Goal: Task Accomplishment & Management: Manage account settings

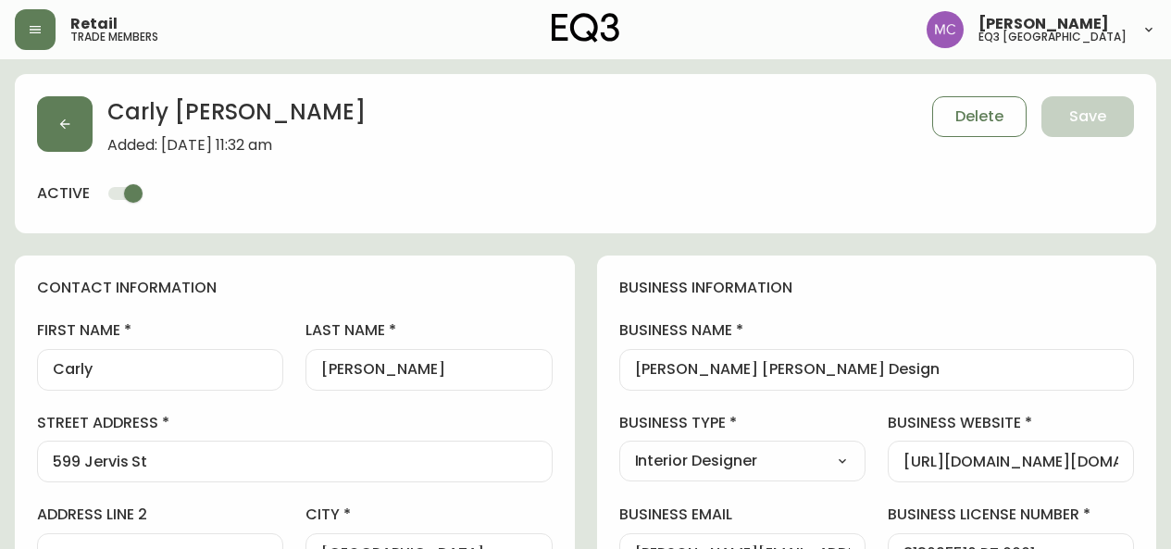
select select "BC"
select select "CA"
select select "CA_EN"
select select "Other"
select select "Interior Designer"
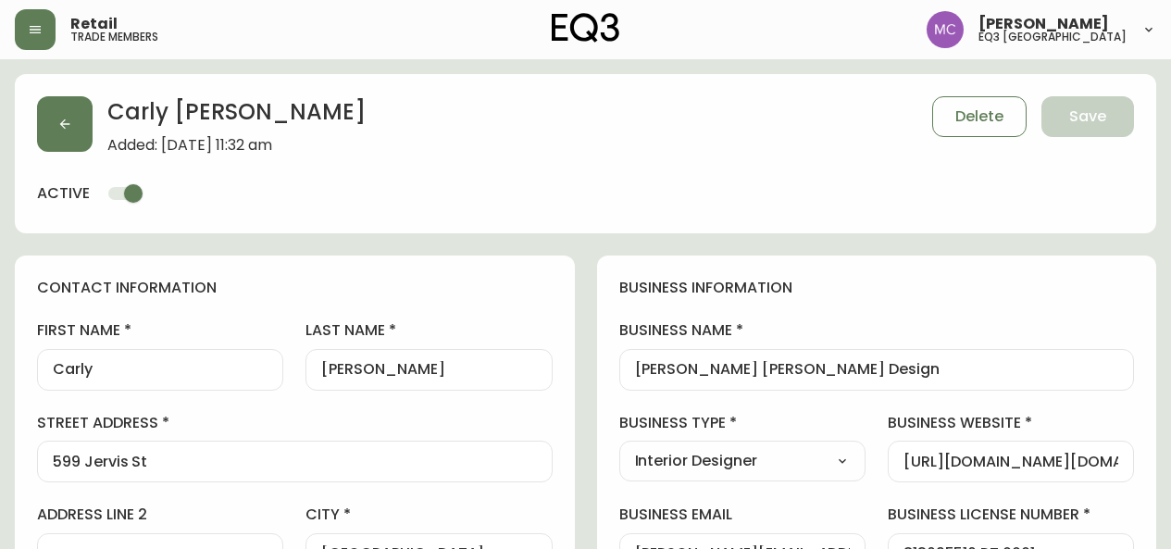
select select "cjw10z96p001r6gs00juufhhe"
select select "false"
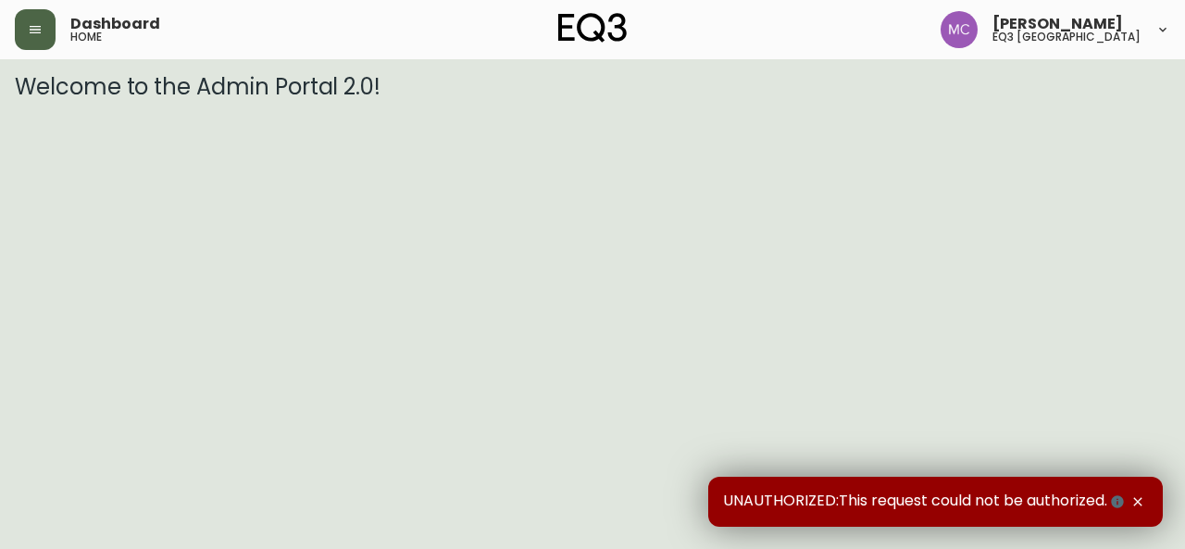
click at [52, 23] on button "button" at bounding box center [35, 29] width 41 height 41
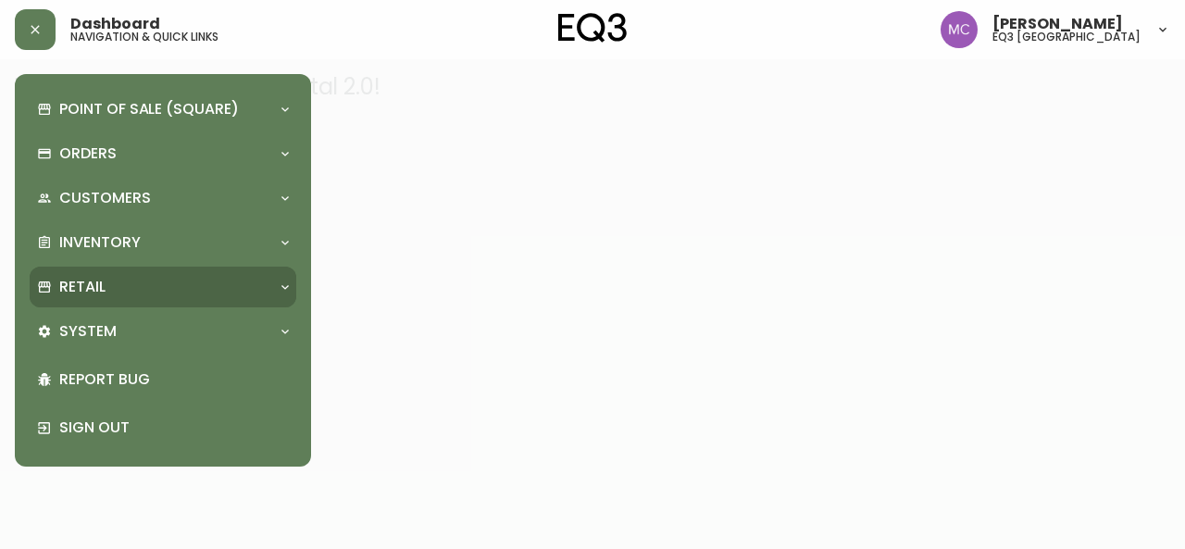
click at [123, 305] on div "Retail" at bounding box center [163, 287] width 267 height 41
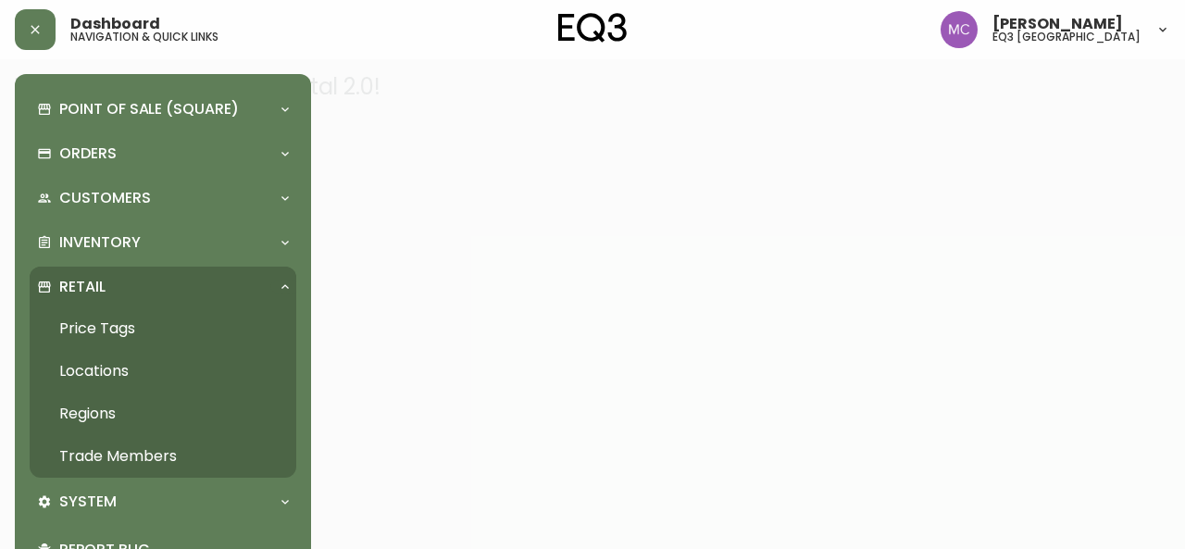
click at [132, 450] on link "Trade Members" at bounding box center [163, 456] width 267 height 43
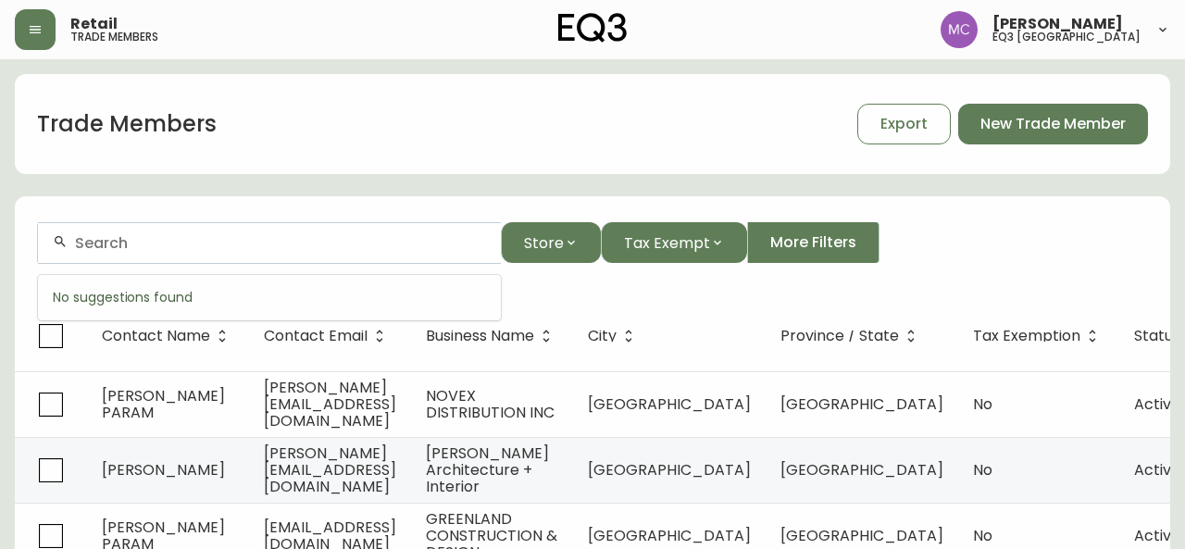
click at [133, 245] on input "text" at bounding box center [280, 243] width 411 height 18
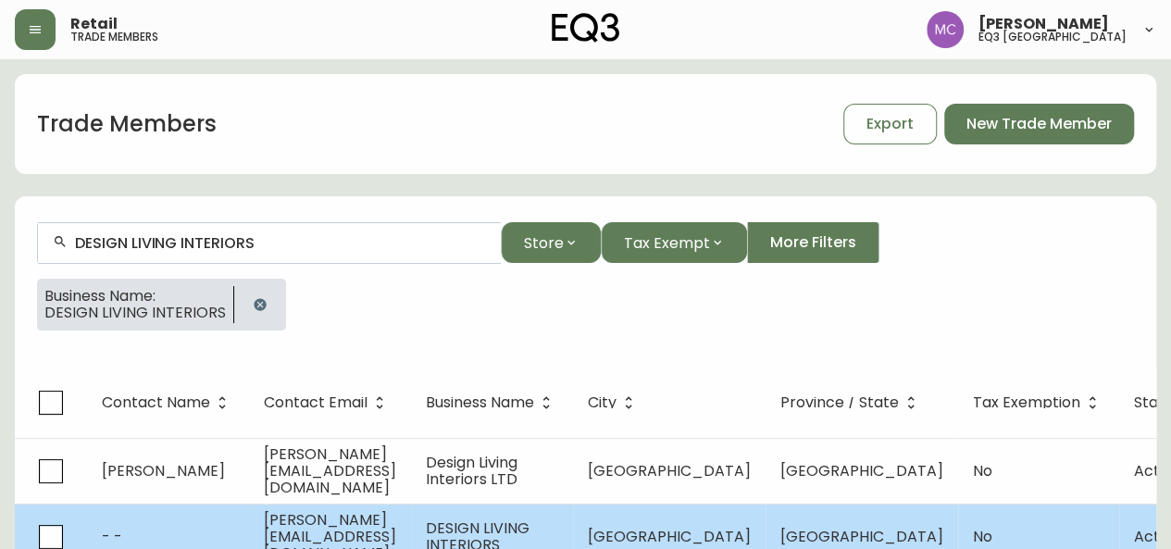
type input "DESIGN LIVING INTERIORS"
click at [291, 527] on span "[PERSON_NAME][EMAIL_ADDRESS][DOMAIN_NAME]" at bounding box center [330, 536] width 132 height 55
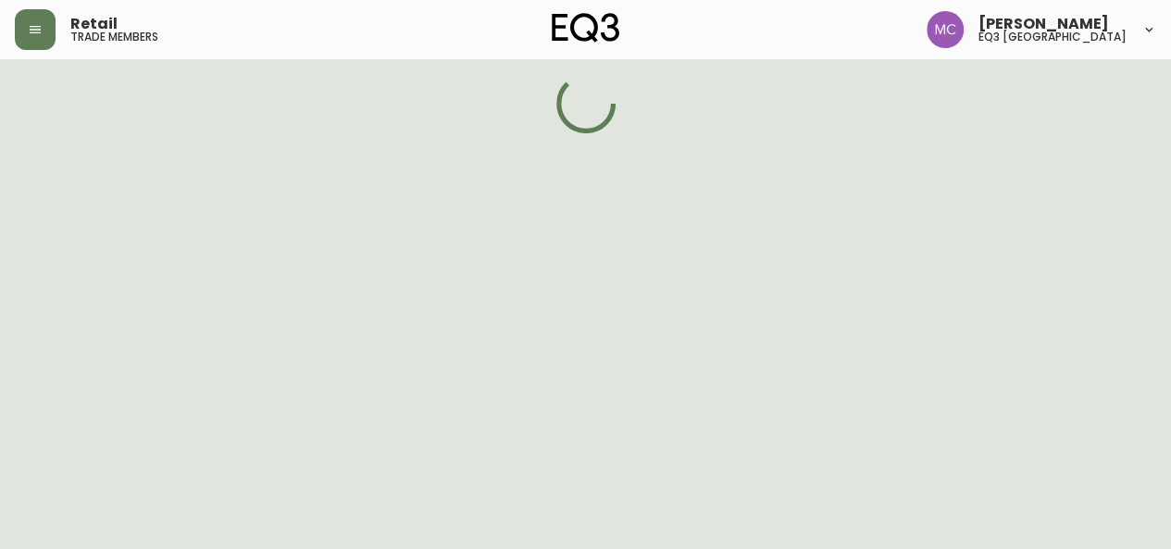
select select "BC"
select select "CA"
select select "CA_EN"
select select "Other"
select select "false"
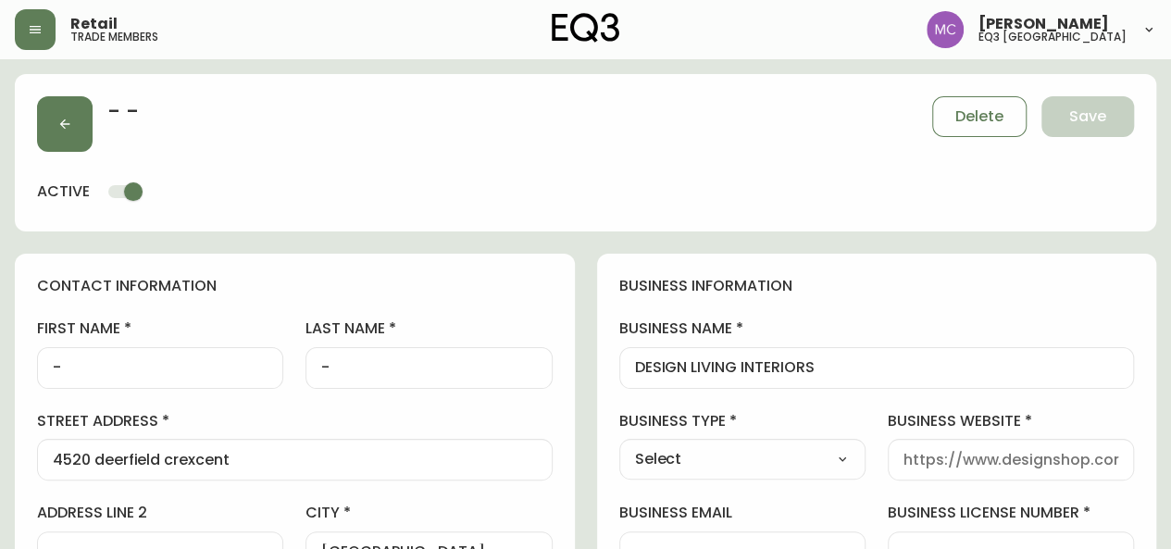
type input "EQ3 [GEOGRAPHIC_DATA]"
select select "cjw10z96p001r6gs00juufhhe"
click at [61, 119] on icon "button" at bounding box center [64, 124] width 15 height 15
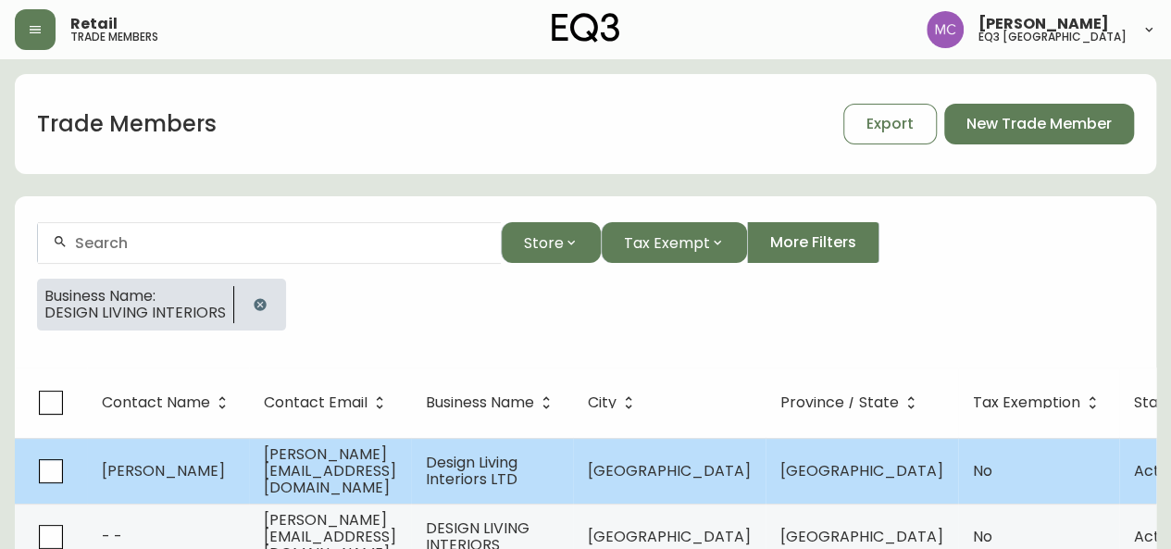
click at [147, 474] on span "[PERSON_NAME]" at bounding box center [163, 470] width 123 height 21
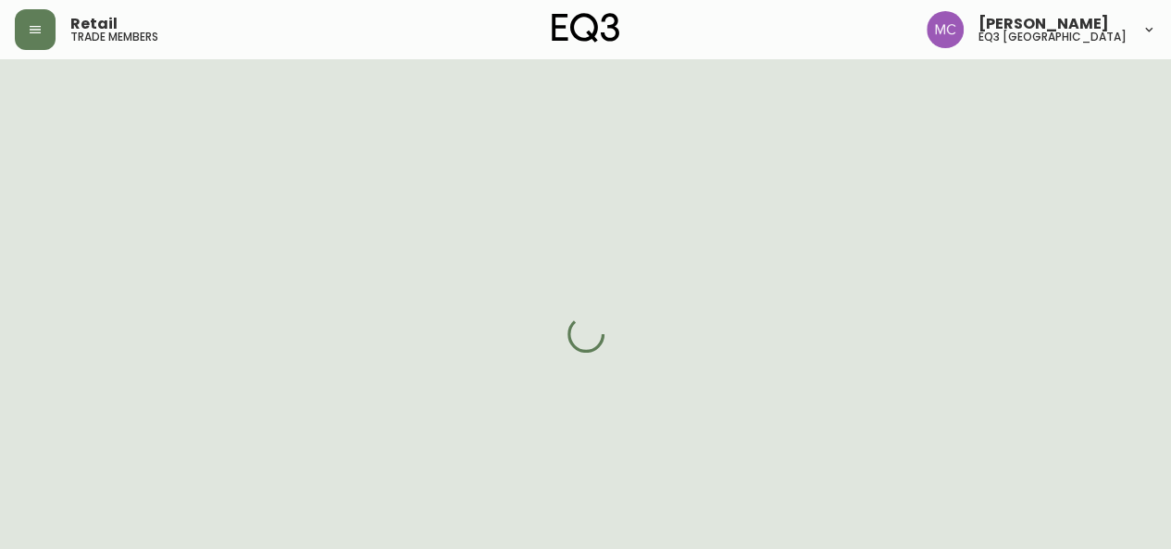
select select "BC"
select select "CA"
select select "CA_EN"
select select "Other"
select select "Interior Designer"
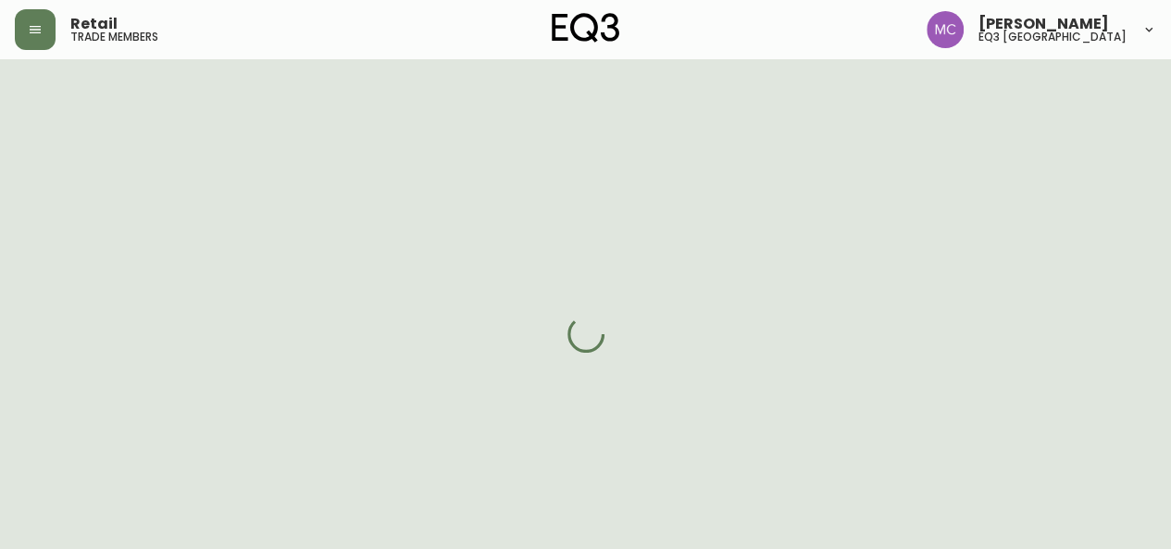
select select "false"
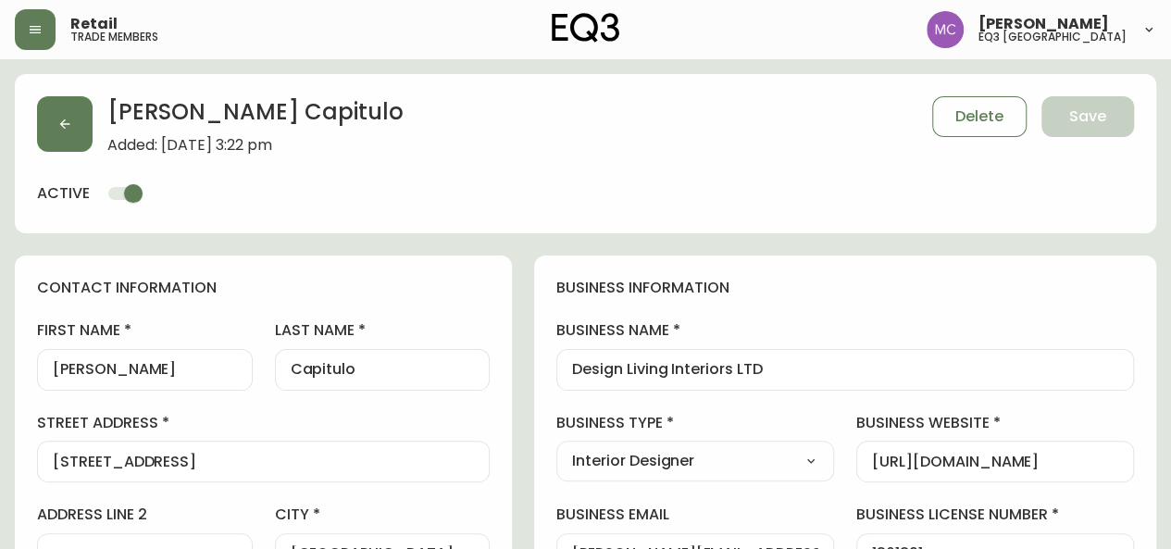
type input "EQ3 [GEOGRAPHIC_DATA]"
select select "cjw10z96p001r6gs00juufhhe"
drag, startPoint x: 391, startPoint y: 368, endPoint x: 288, endPoint y: 369, distance: 102.8
click at [1134, 211] on div "[PERSON_NAME] Added: [DATE] 3:22 pm Delete Save active" at bounding box center [586, 153] width 1142 height 159
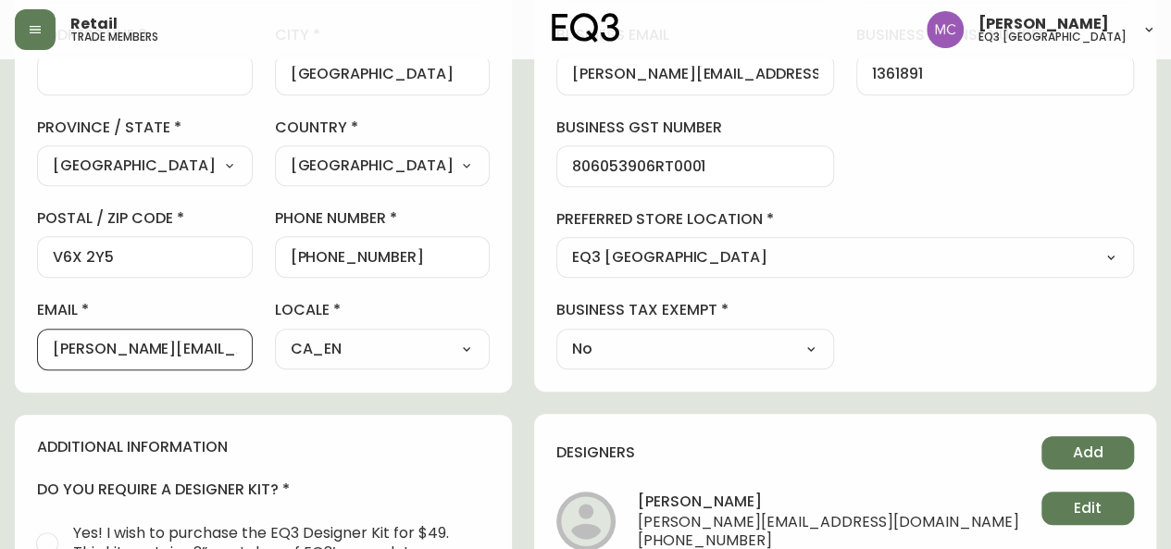
drag, startPoint x: 246, startPoint y: 349, endPoint x: 0, endPoint y: 334, distance: 246.8
click at [0, 334] on main "[PERSON_NAME] Added: [DATE] 3:22 pm Delete Save active contact information firs…" at bounding box center [585, 340] width 1171 height 1520
click at [106, 88] on div at bounding box center [145, 75] width 216 height 42
click at [28, 31] on icon "button" at bounding box center [35, 29] width 15 height 15
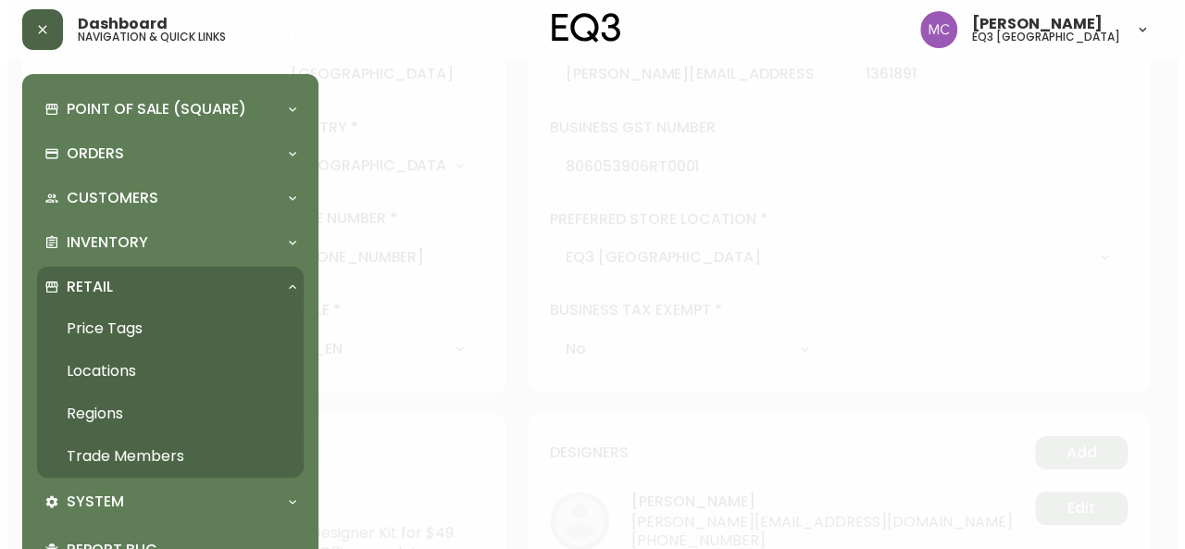
scroll to position [482, 0]
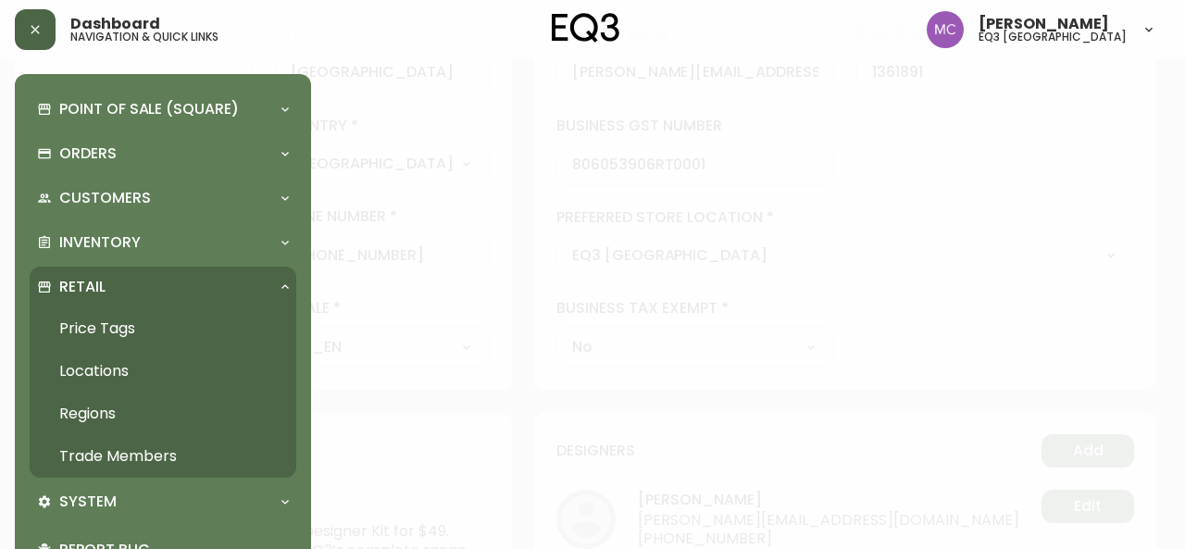
click at [90, 457] on link "Trade Members" at bounding box center [163, 456] width 267 height 43
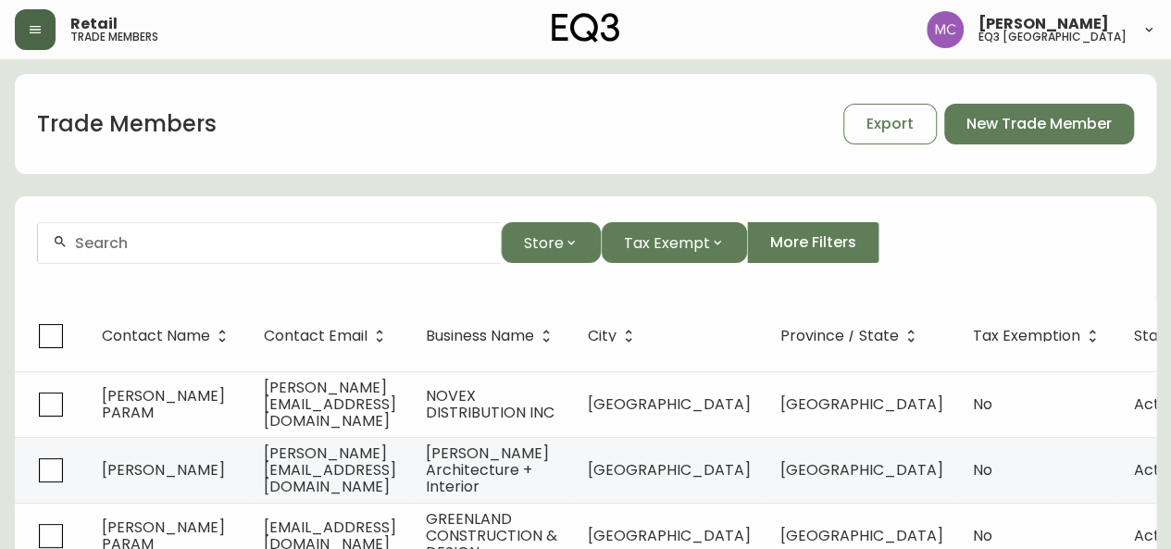
click at [102, 255] on div at bounding box center [269, 243] width 463 height 42
paste input "Distinct Interiors"
type input "Distinct Interiors"
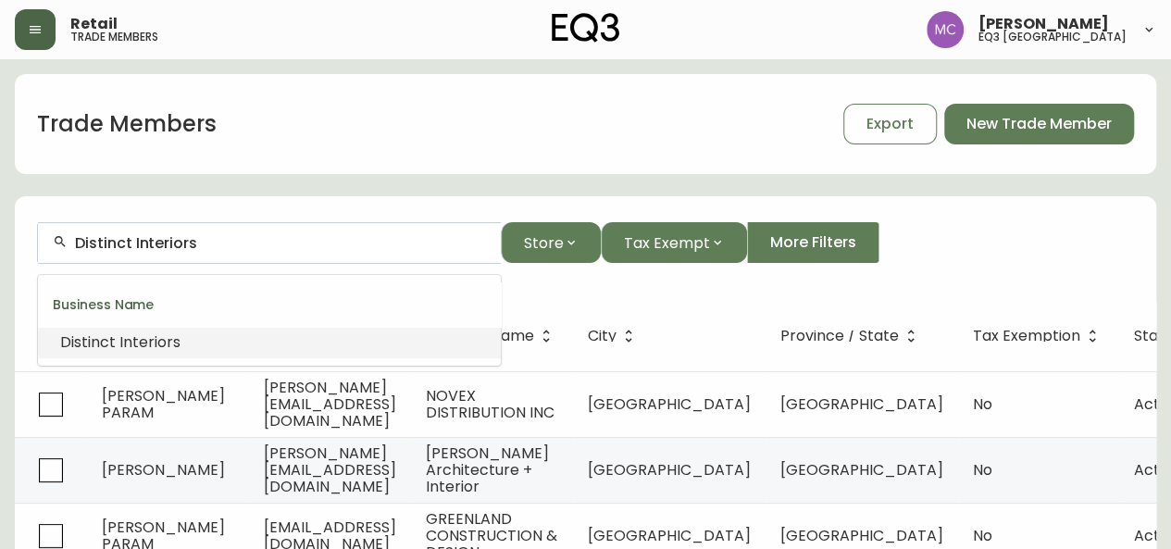
click at [104, 327] on li "Distinct Interiors" at bounding box center [269, 342] width 463 height 31
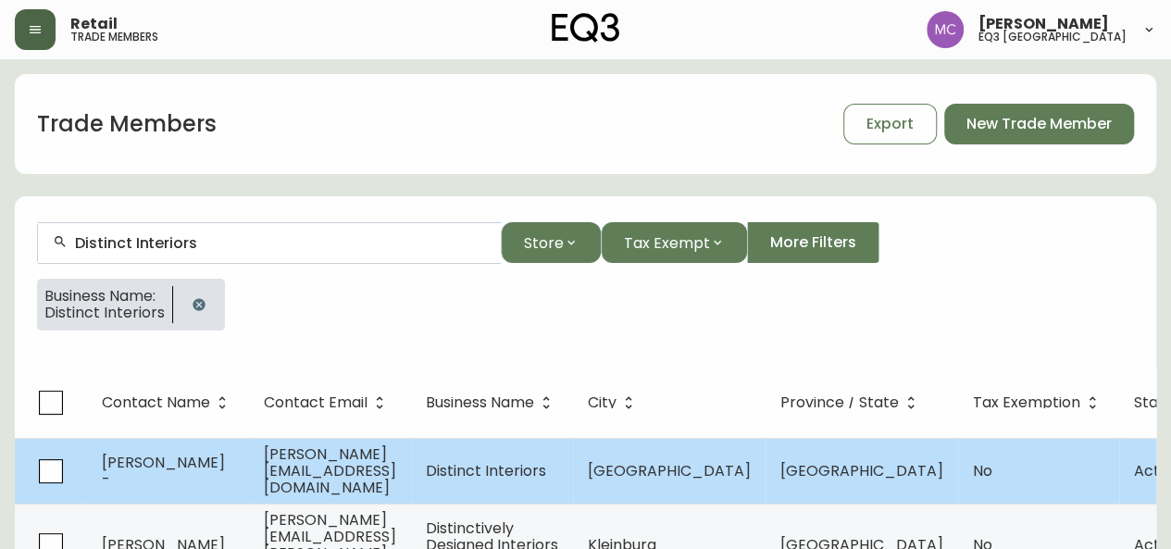
click at [334, 464] on span "[PERSON_NAME][EMAIL_ADDRESS][DOMAIN_NAME]" at bounding box center [330, 471] width 132 height 55
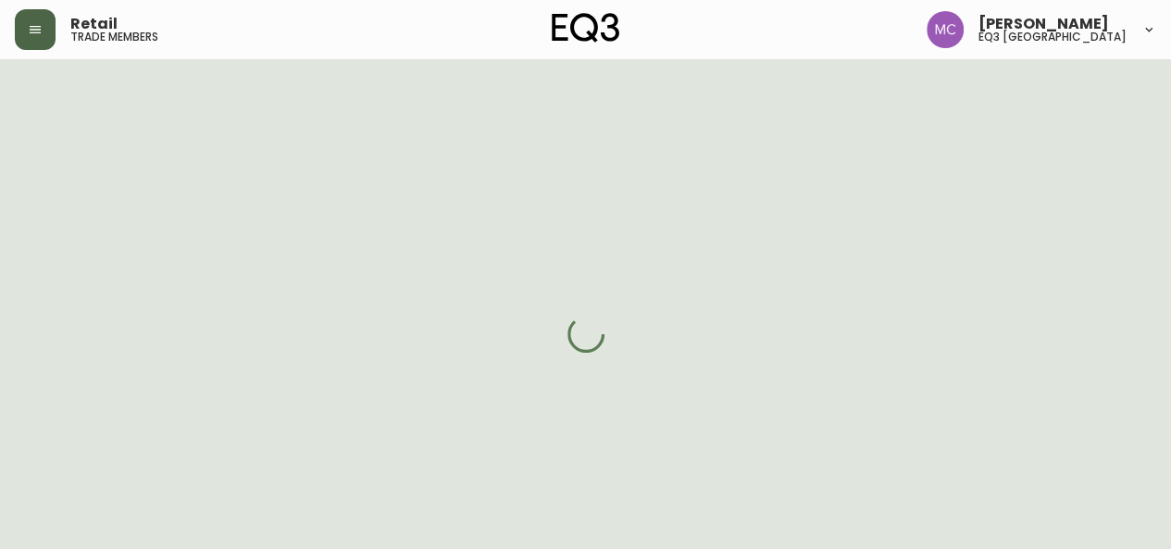
select select "BC"
select select "CA"
select select "CA_EN"
select select "Other"
select select "cjw10z96p001r6gs00juufhhe"
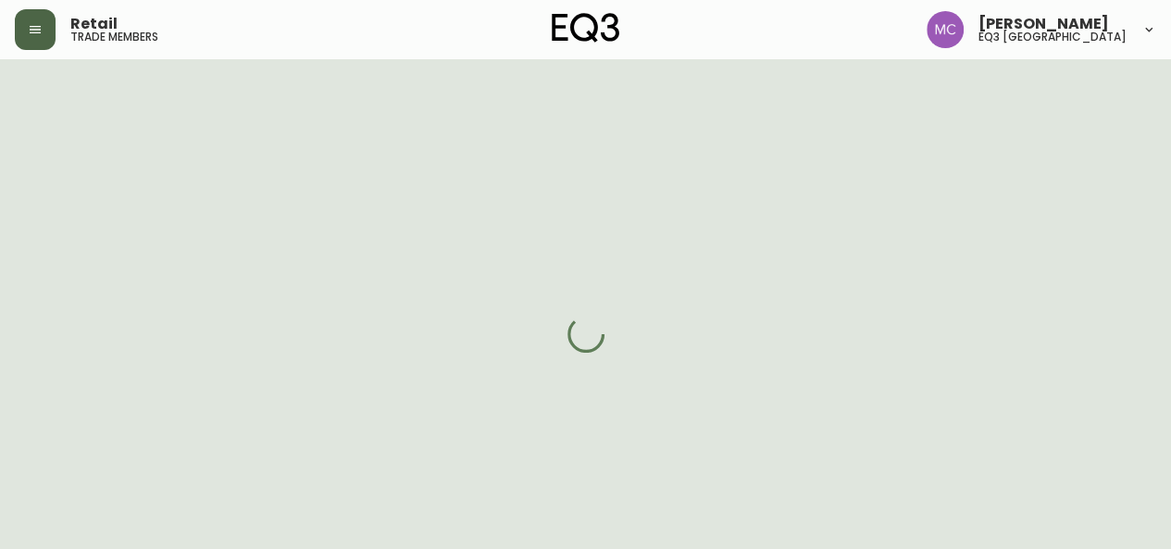
select select "false"
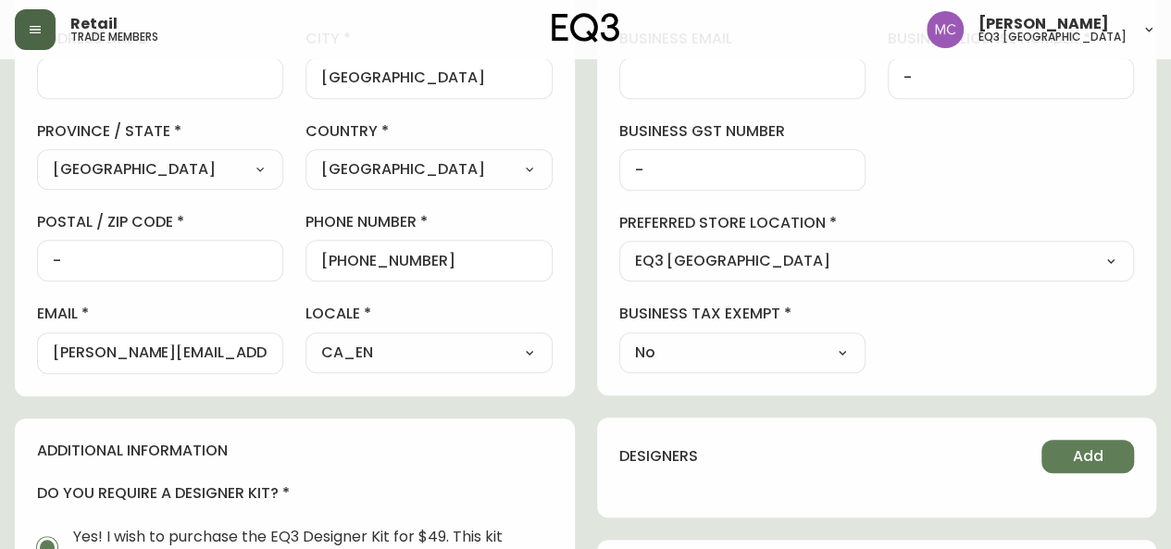
scroll to position [478, 0]
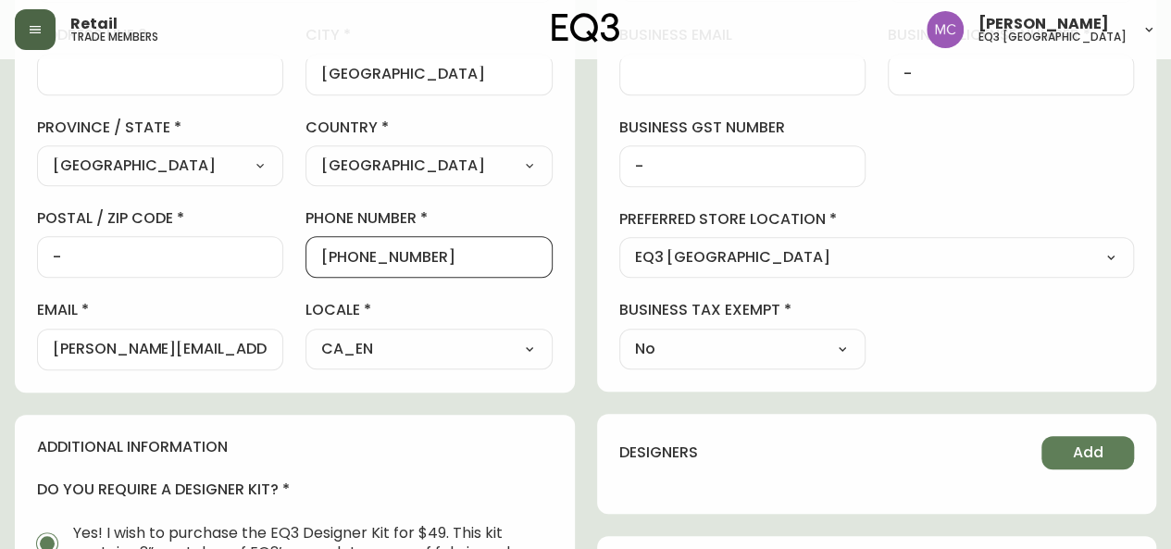
drag, startPoint x: 456, startPoint y: 256, endPoint x: 328, endPoint y: 255, distance: 127.8
click at [328, 255] on input "[PHONE_NUMBER]" at bounding box center [428, 257] width 215 height 18
click at [1070, 166] on div "business information business name Distinct Interiors business type Select Sele…" at bounding box center [877, 84] width 560 height 616
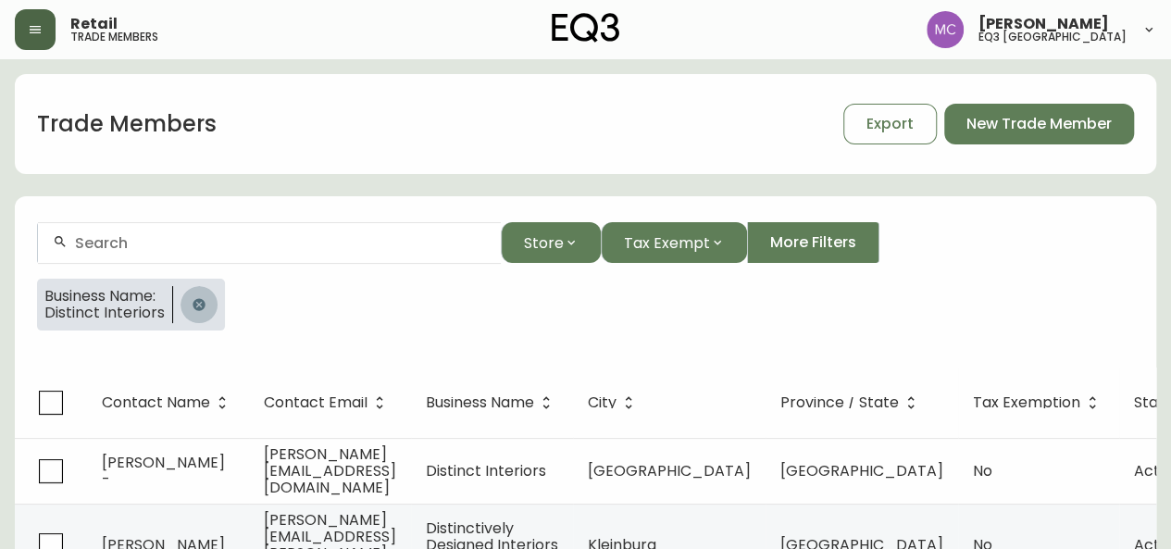
click at [194, 310] on icon "button" at bounding box center [199, 304] width 15 height 15
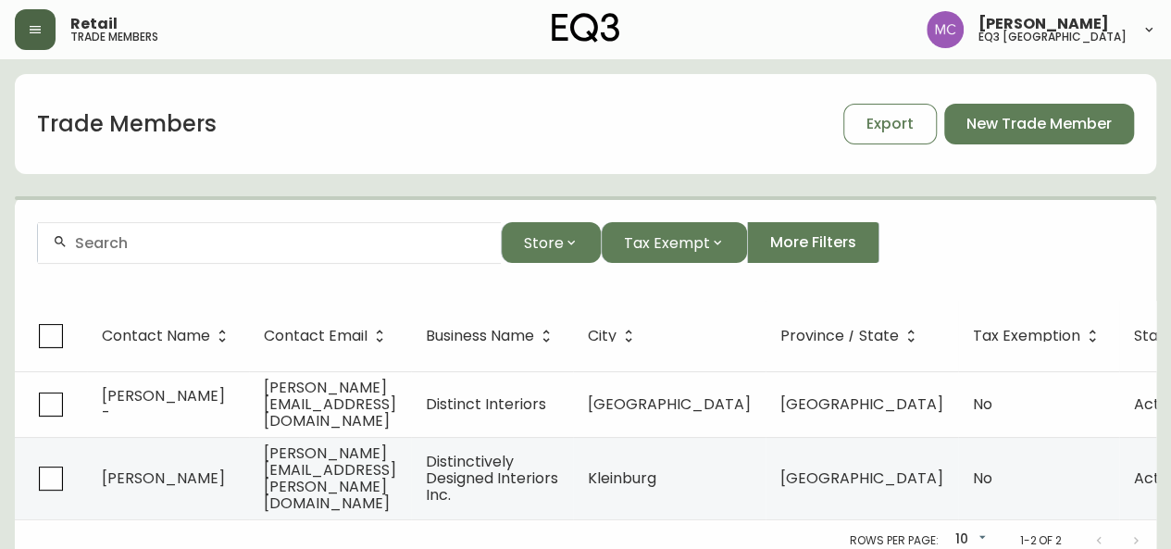
click at [141, 244] on input "text" at bounding box center [280, 243] width 411 height 18
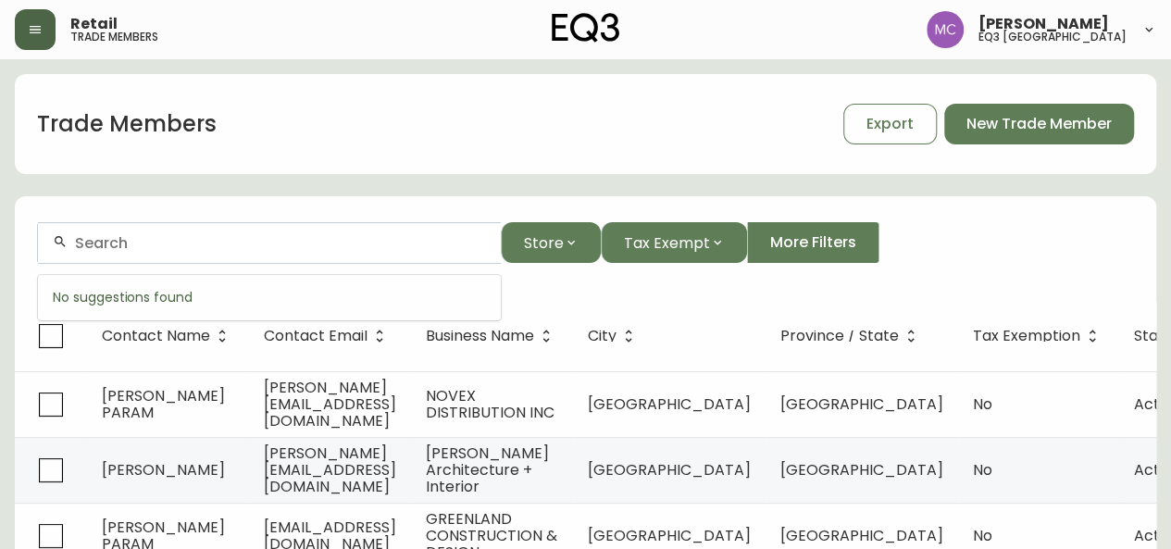
paste input "First Impression Designs"
type input "First Impression Designs"
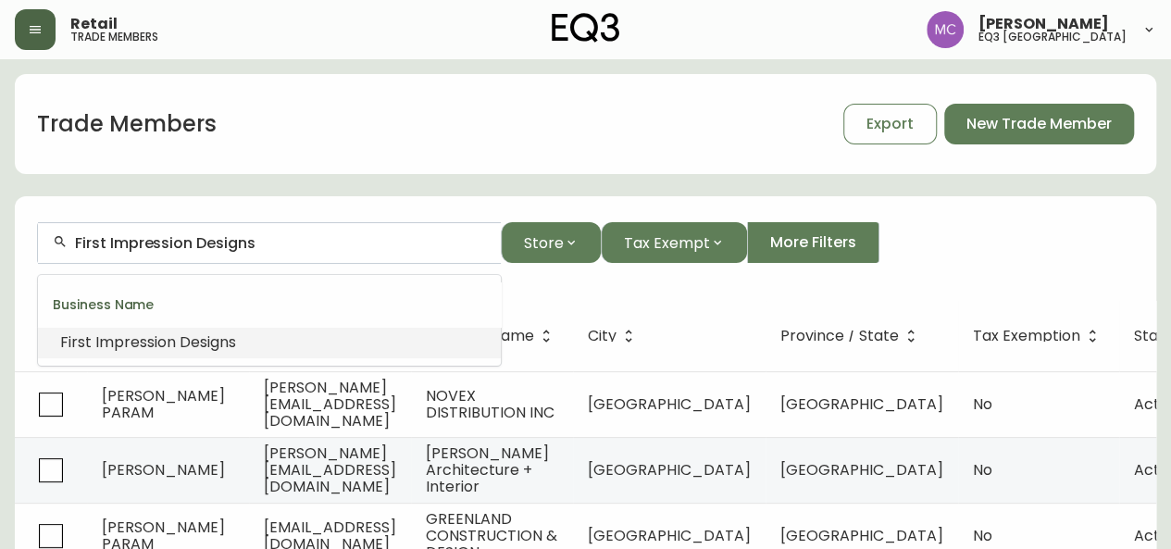
click at [135, 343] on span "Impression" at bounding box center [135, 341] width 81 height 21
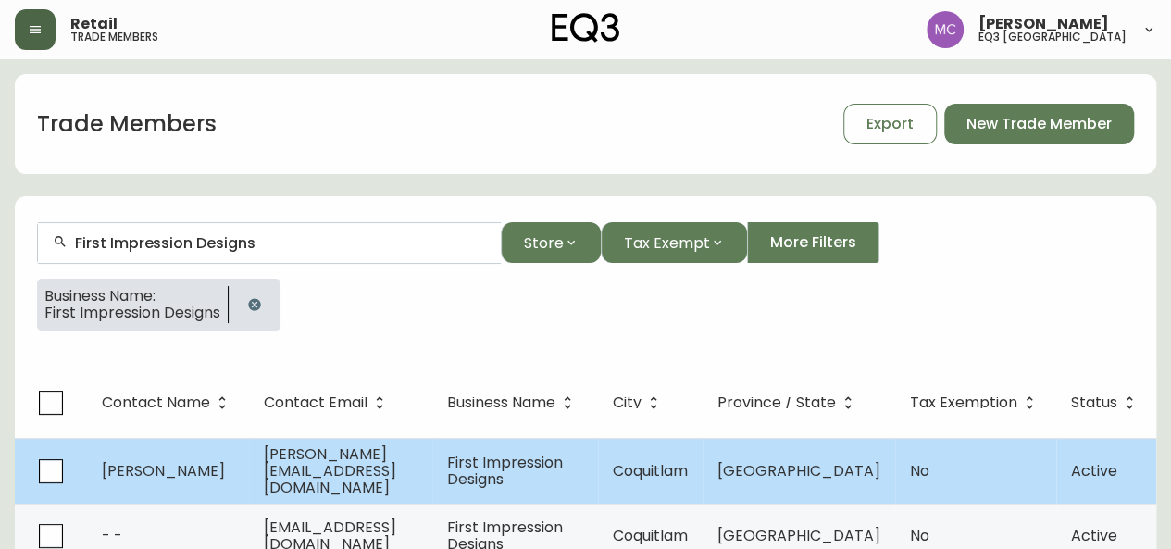
click at [174, 463] on span "[PERSON_NAME]" at bounding box center [163, 470] width 123 height 21
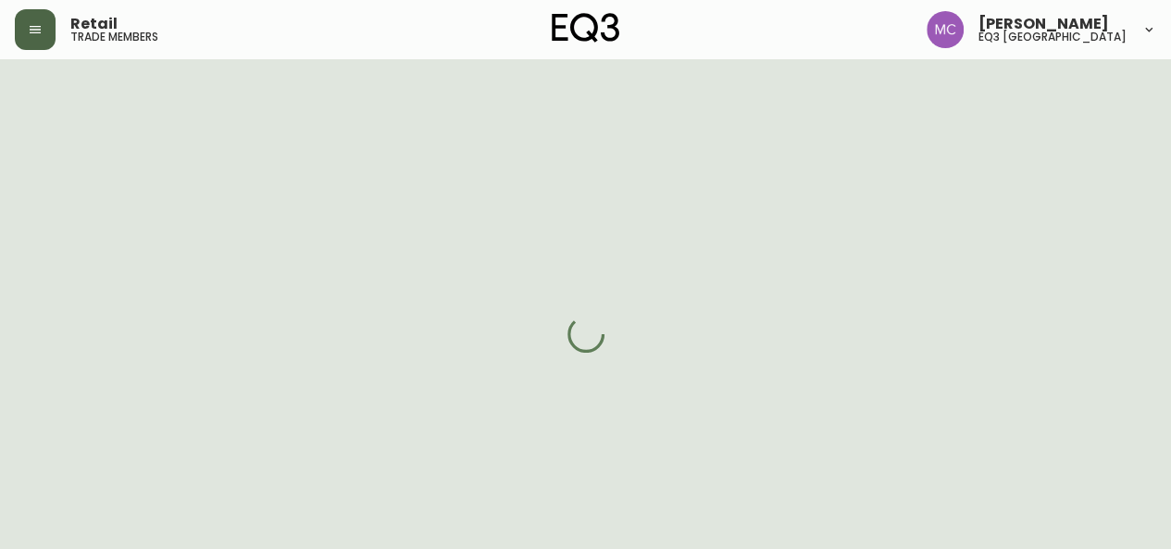
select select "BC"
select select "CA"
select select "CA_EN"
select select "Trade Show"
select select "Interior Designer"
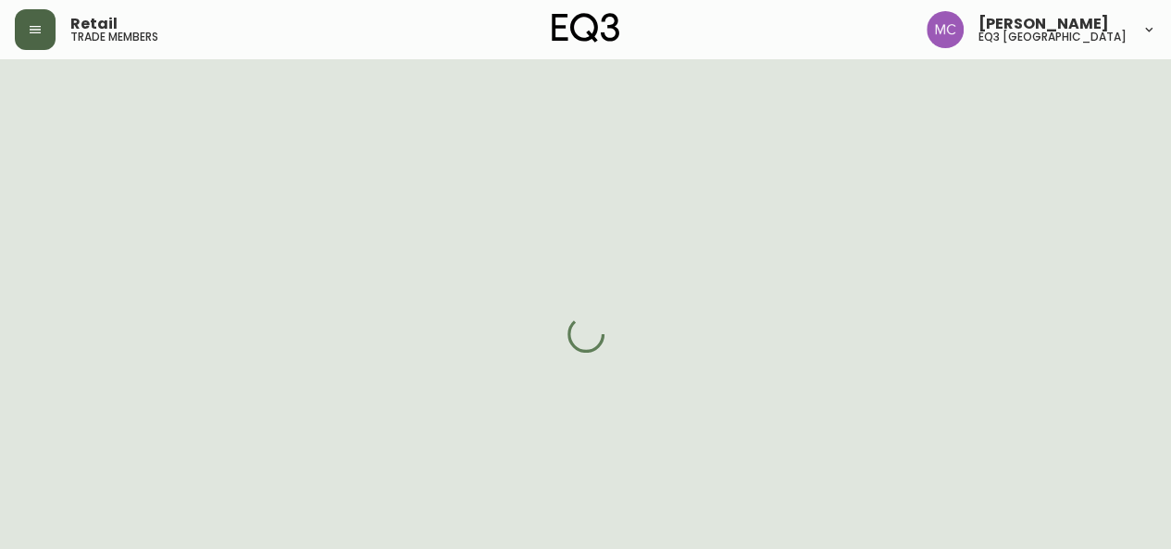
select select "cjw10z96p001r6gs00juufhhe"
select select "false"
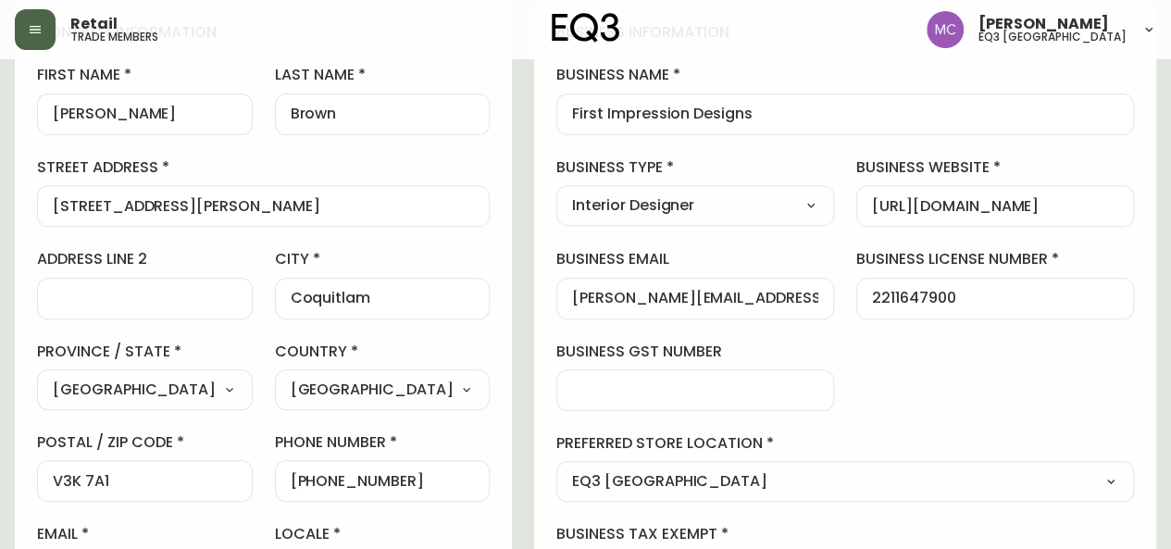
scroll to position [257, 0]
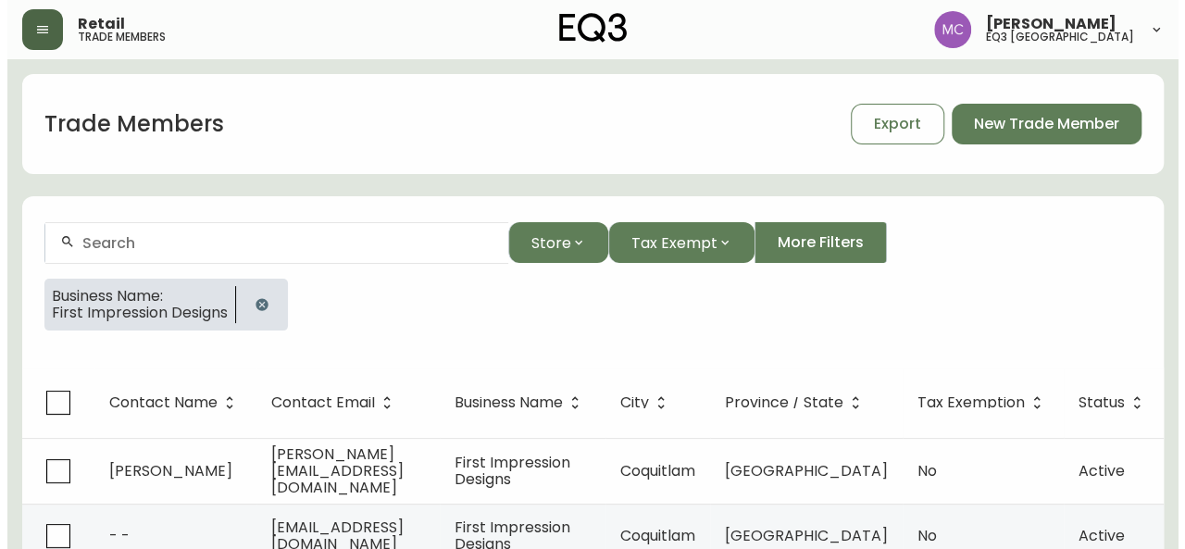
scroll to position [59, 0]
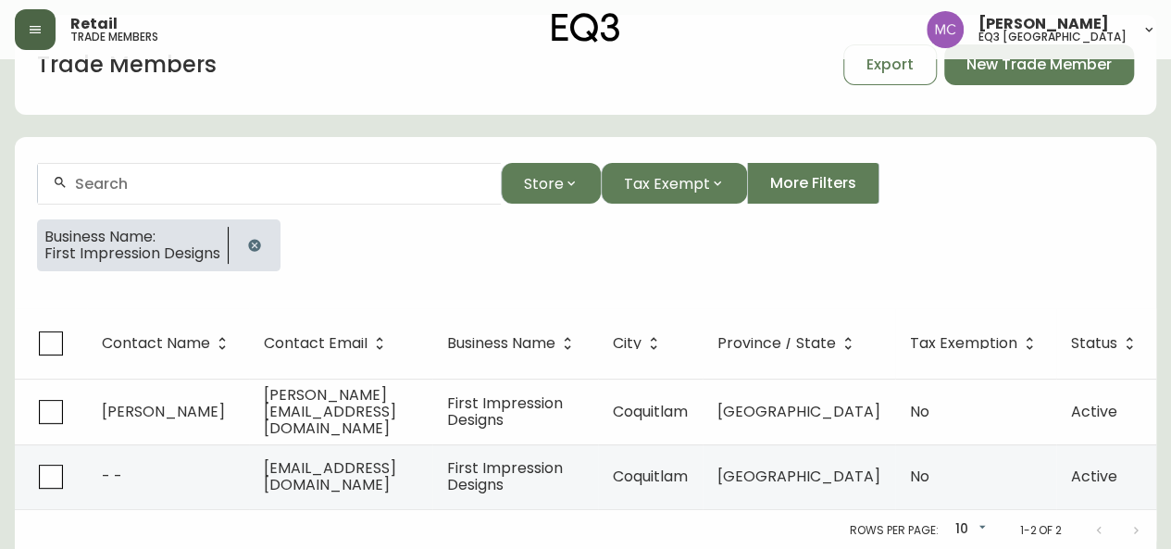
select select "BC"
select select "CA"
select select "CA_EN"
select select "Other"
select select "Interior Designer"
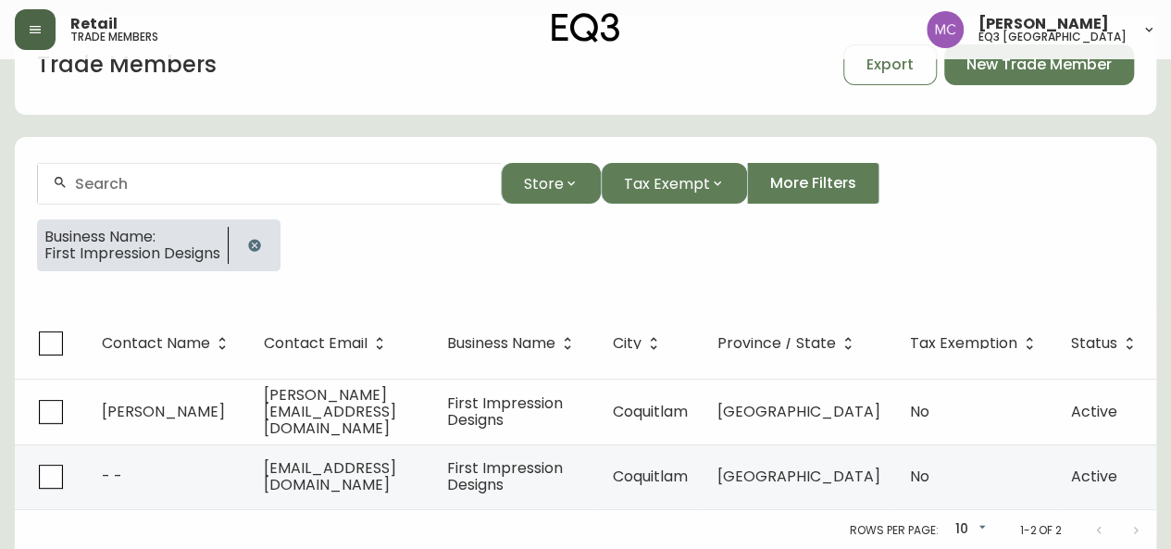
select select "false"
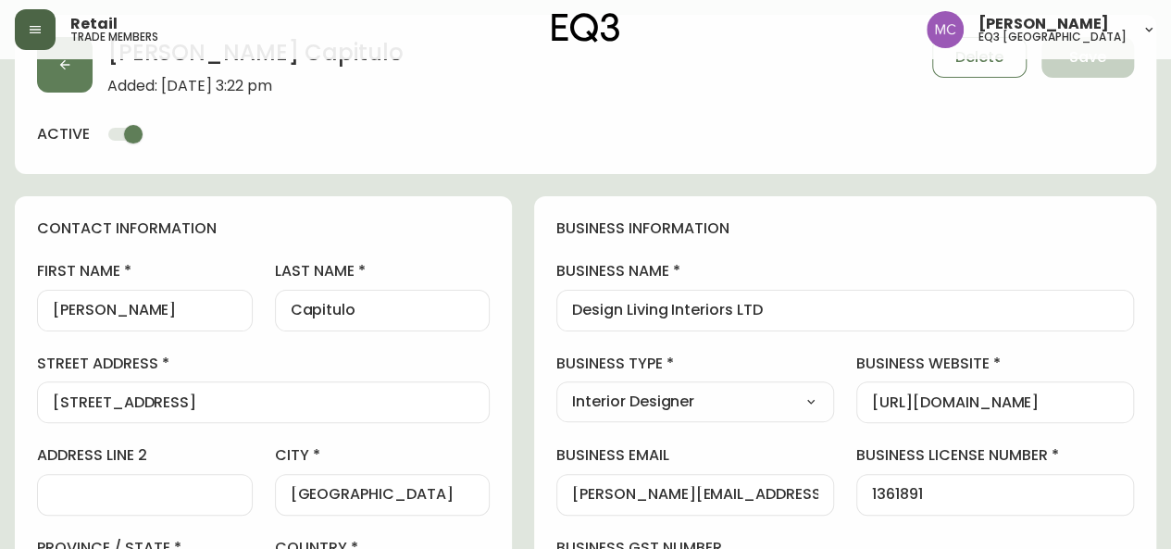
type input "EQ3 [GEOGRAPHIC_DATA]"
select select "cjw10z96p001r6gs00juufhhe"
click at [41, 37] on button "button" at bounding box center [35, 29] width 41 height 41
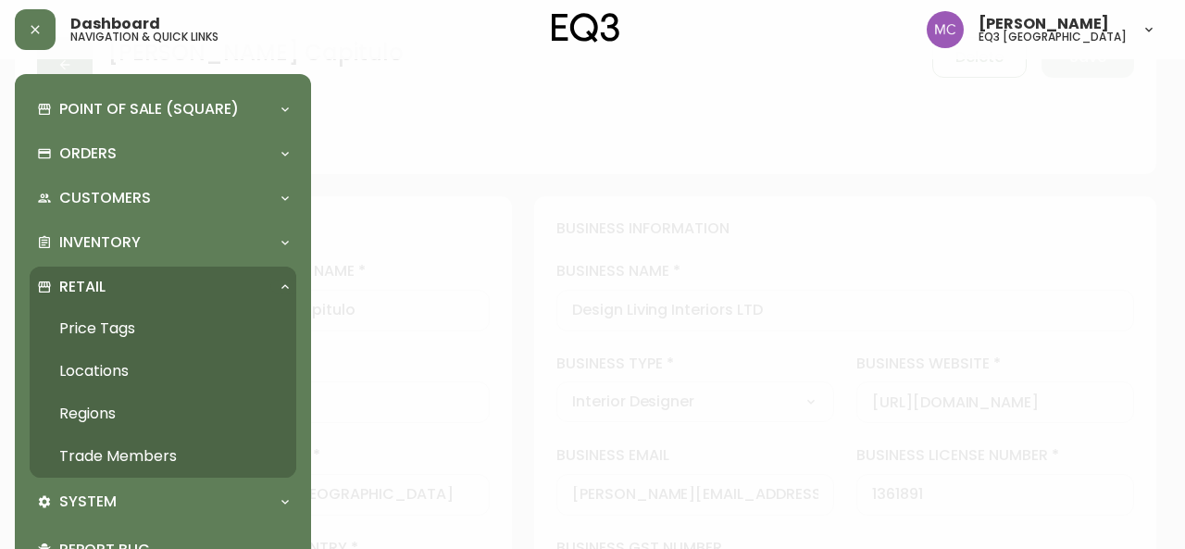
scroll to position [60, 0]
click at [148, 445] on link "Trade Members" at bounding box center [163, 456] width 267 height 43
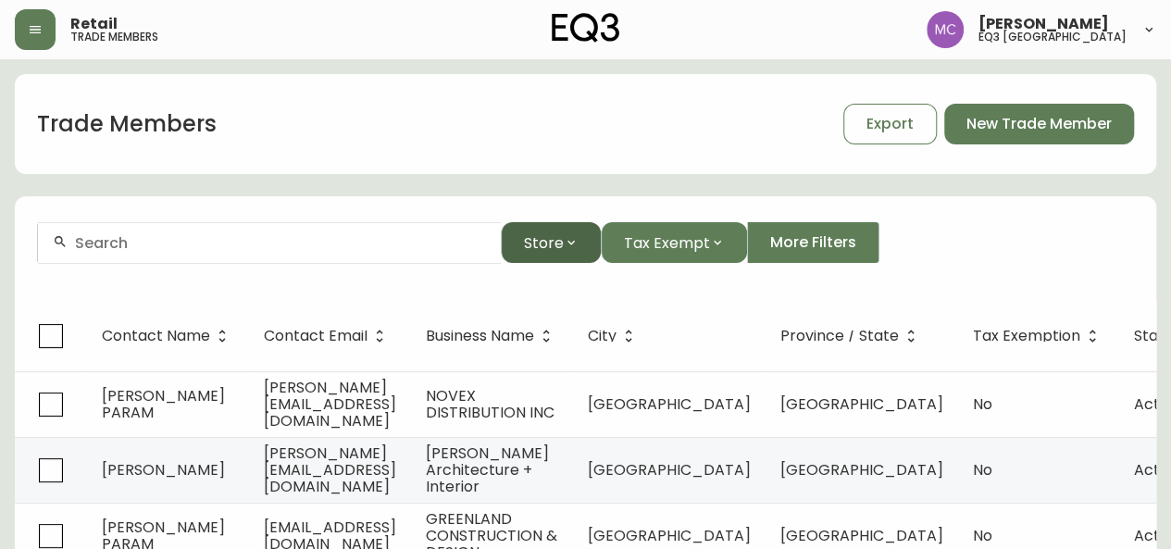
click at [556, 246] on span "Store" at bounding box center [544, 242] width 40 height 23
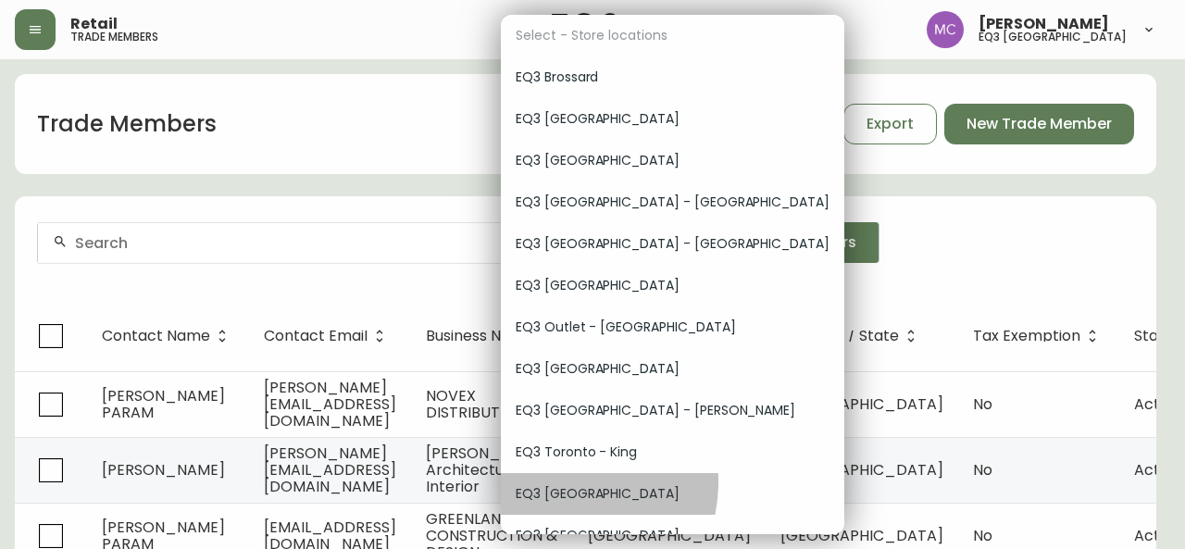
click at [560, 482] on div "EQ3 [GEOGRAPHIC_DATA]" at bounding box center [673, 494] width 344 height 42
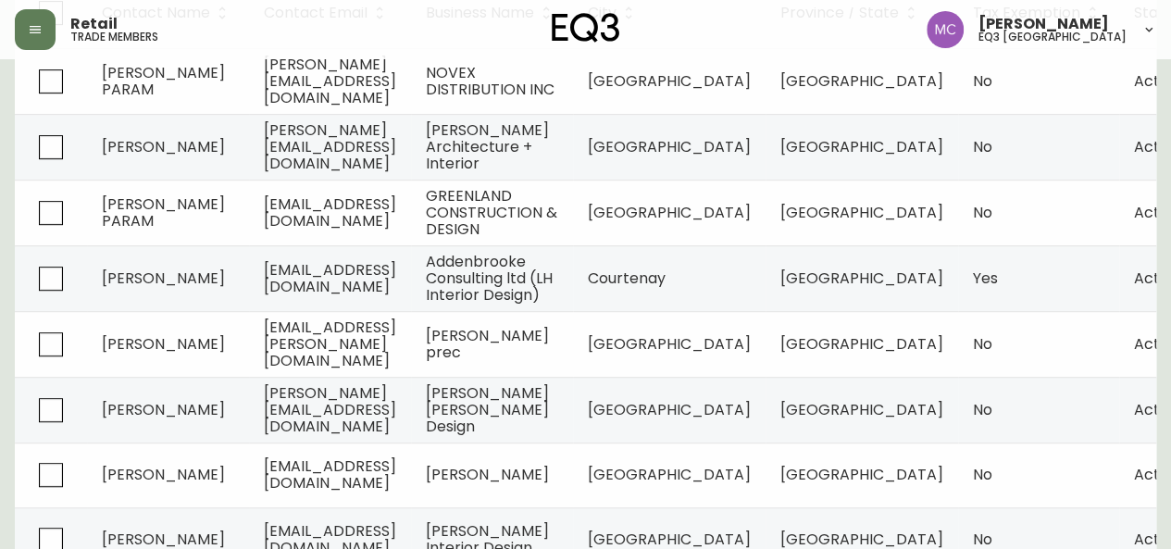
scroll to position [388, 0]
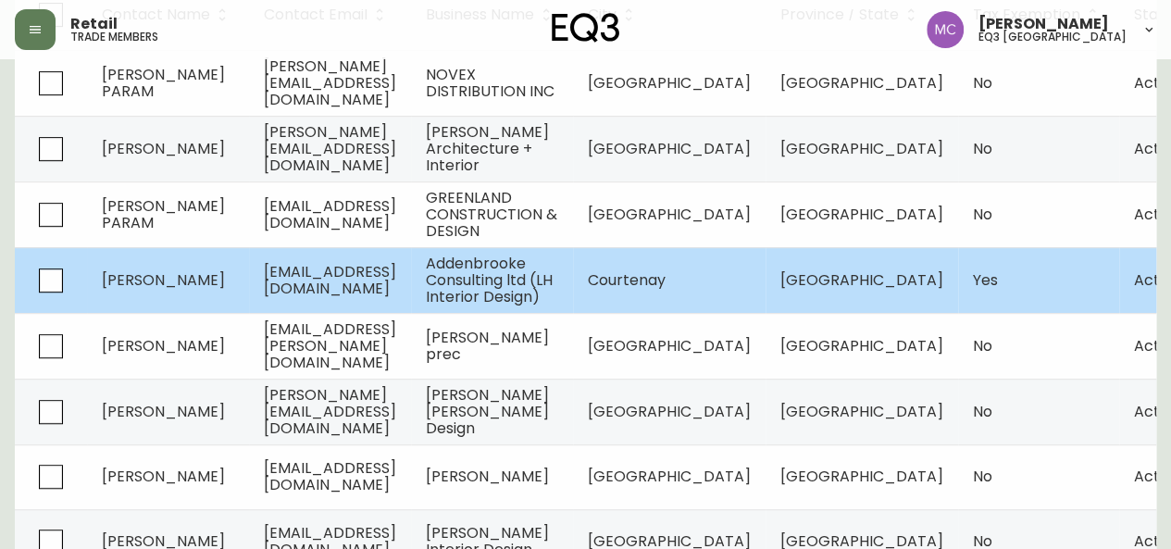
click at [553, 271] on span "Addenbrooke Consulting ltd (LH Interior Design)" at bounding box center [489, 280] width 127 height 55
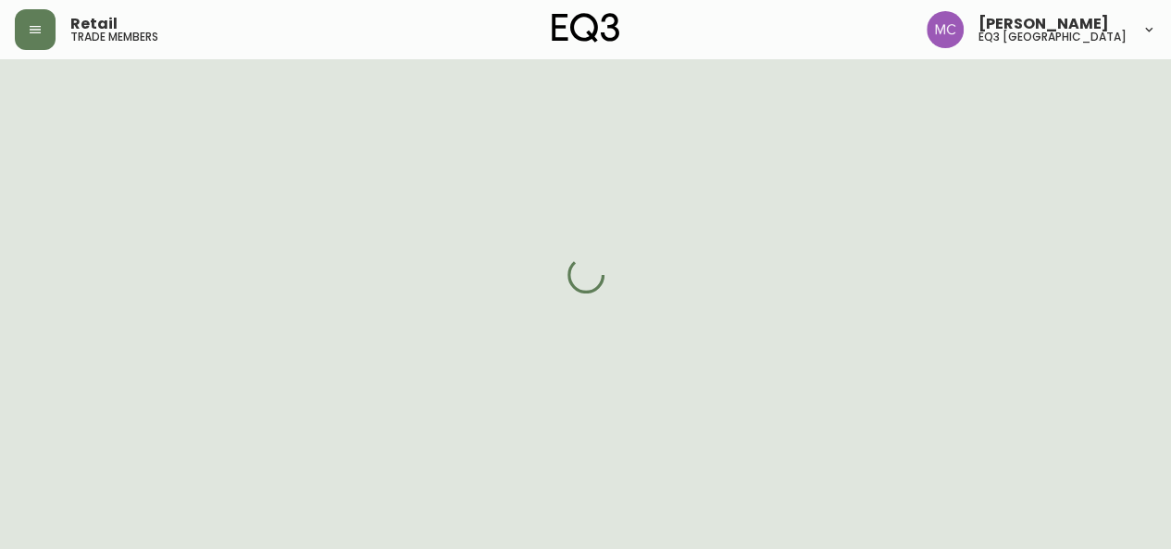
scroll to position [388, 0]
select select "BC"
select select "CA"
select select "CA_EN"
select select "Other"
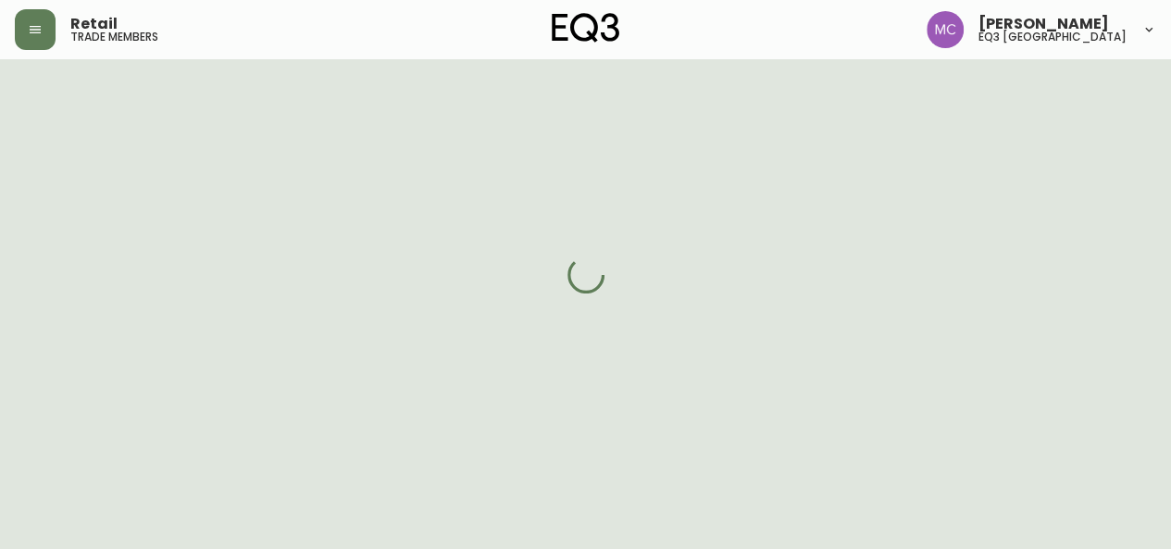
select select "Interior Designer"
select select "cjw10z96p001r6gs00juufhhe"
select select "true"
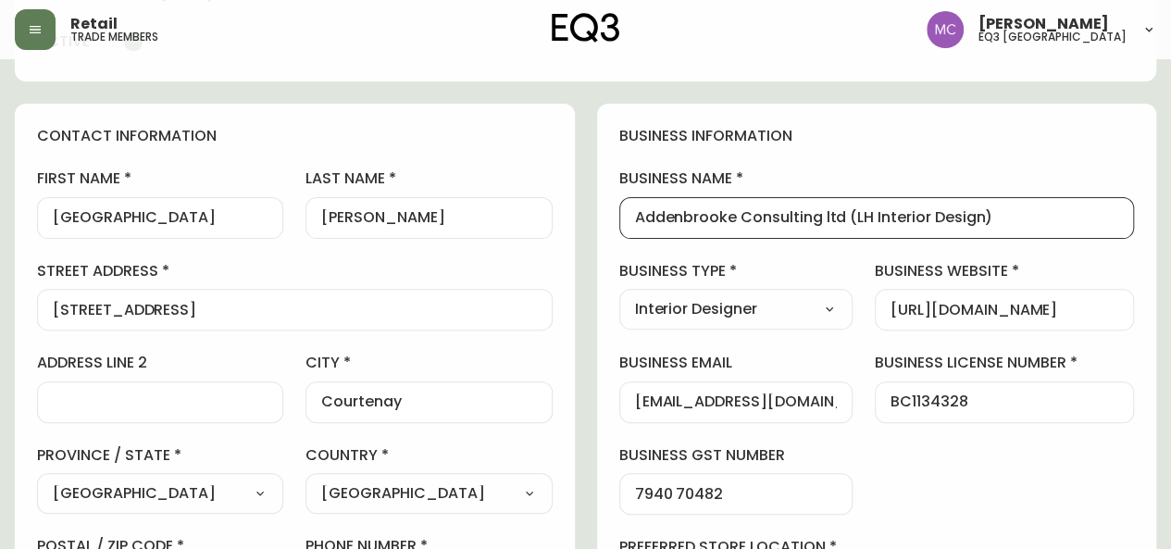
scroll to position [0, 0]
drag, startPoint x: 850, startPoint y: 215, endPoint x: 978, endPoint y: 221, distance: 127.9
click at [978, 221] on input "Addenbrooke Consulting ltd (LH Interior Design)" at bounding box center [877, 218] width 484 height 18
click at [706, 225] on input "Addenbrooke Consulting ltd (LH Interior Design)" at bounding box center [877, 218] width 484 height 18
drag, startPoint x: 739, startPoint y: 219, endPoint x: 604, endPoint y: 205, distance: 135.9
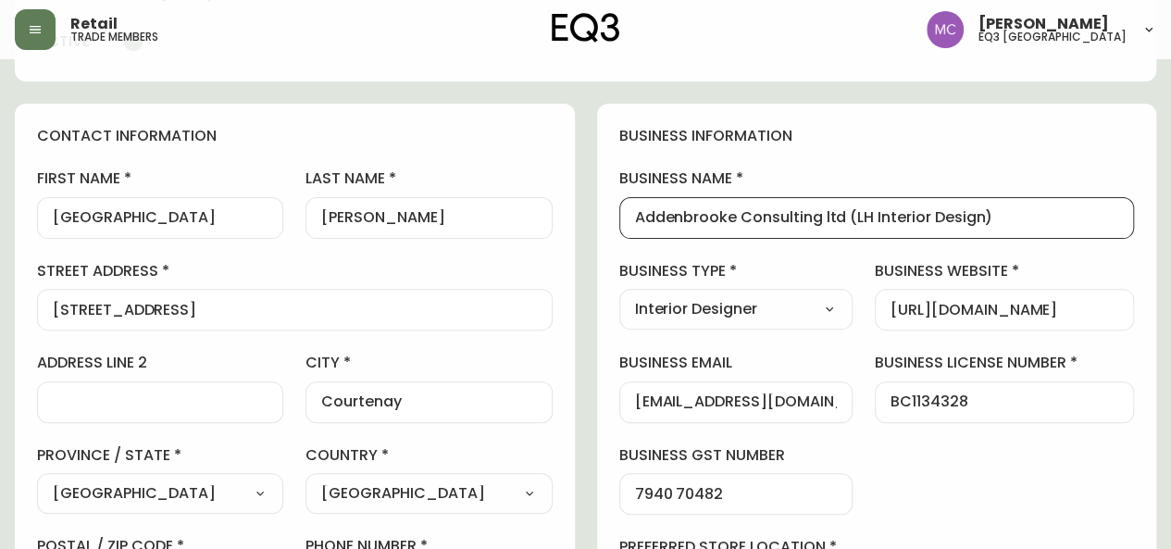
click at [604, 205] on div "business information business name Addenbrooke Consulting ltd (LH Interior Desi…" at bounding box center [877, 485] width 560 height 762
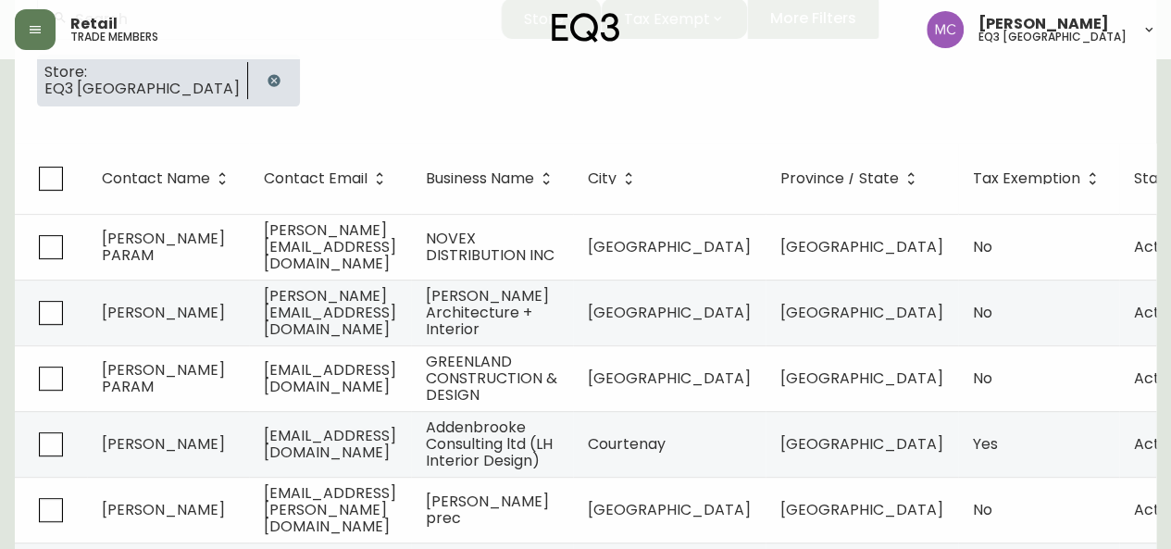
scroll to position [223, 0]
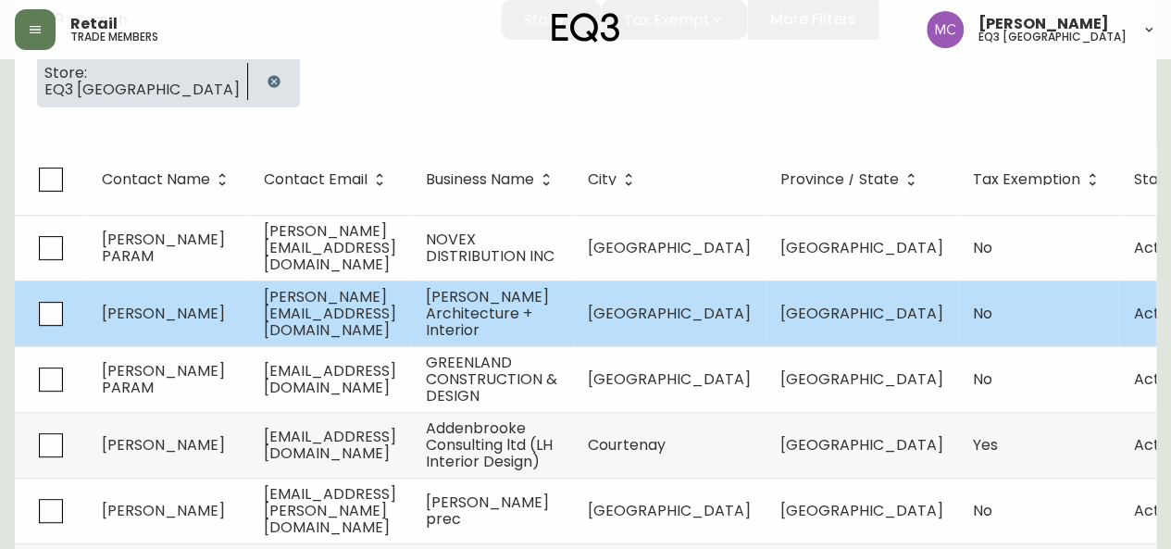
click at [549, 308] on span "[PERSON_NAME] Architecture + Interior" at bounding box center [487, 313] width 123 height 55
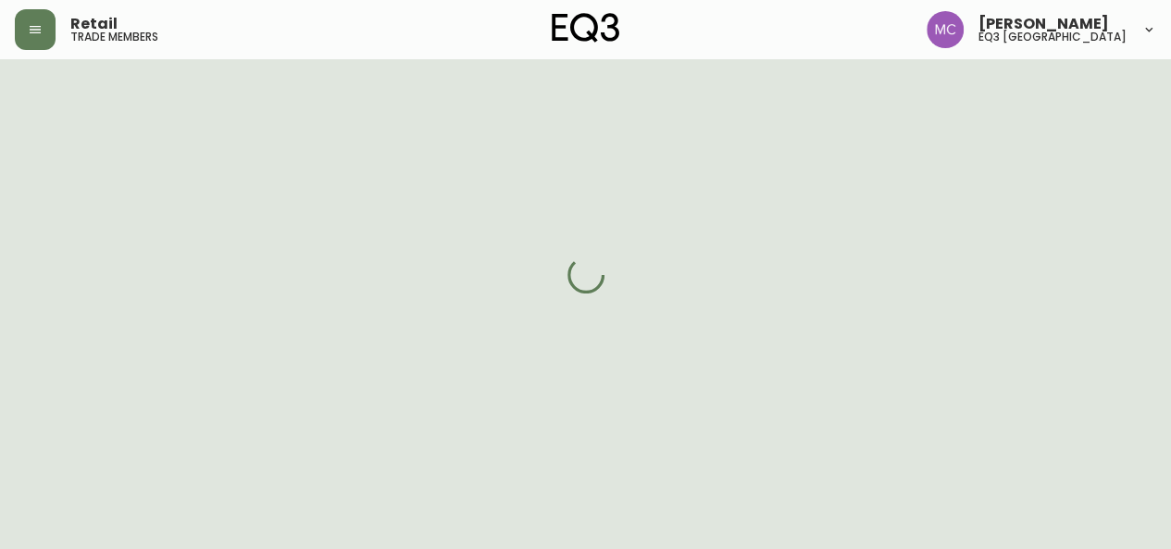
scroll to position [223, 0]
select select "BC"
select select "CA"
select select "CA_EN"
select select "Social Media"
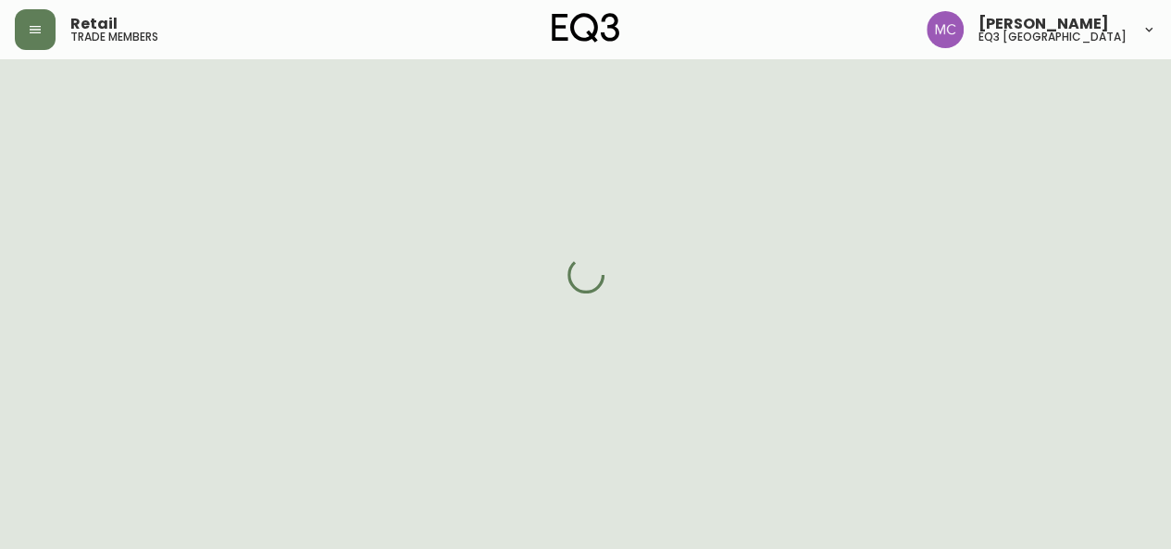
select select "Interior Designer"
select select "cjw10z96p001r6gs00juufhhe"
select select "false"
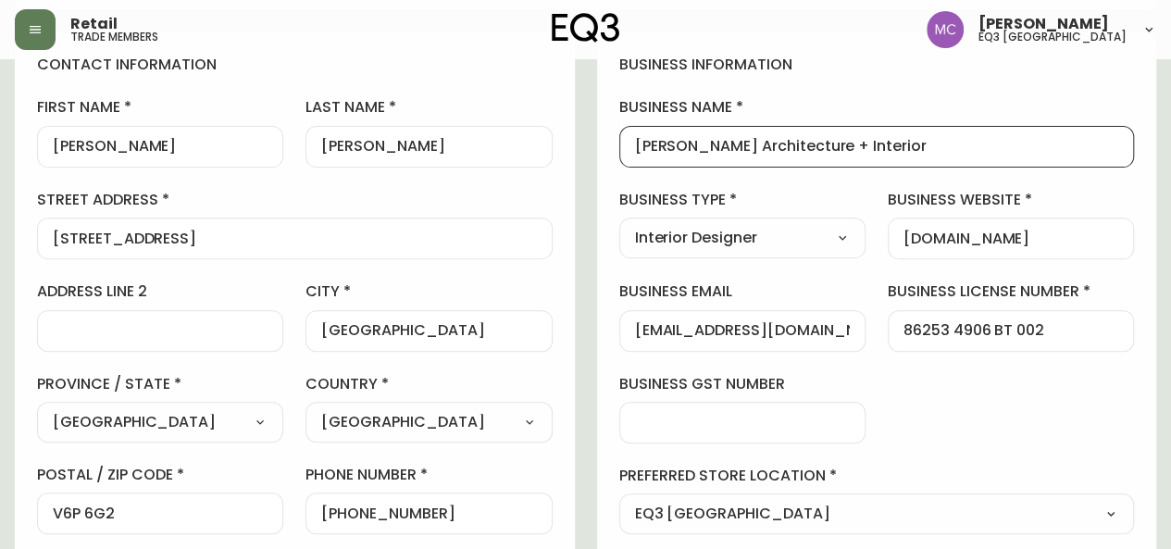
drag, startPoint x: 759, startPoint y: 142, endPoint x: 633, endPoint y: 127, distance: 126.8
click at [633, 127] on div "[PERSON_NAME] Architecture + Interior" at bounding box center [877, 147] width 516 height 42
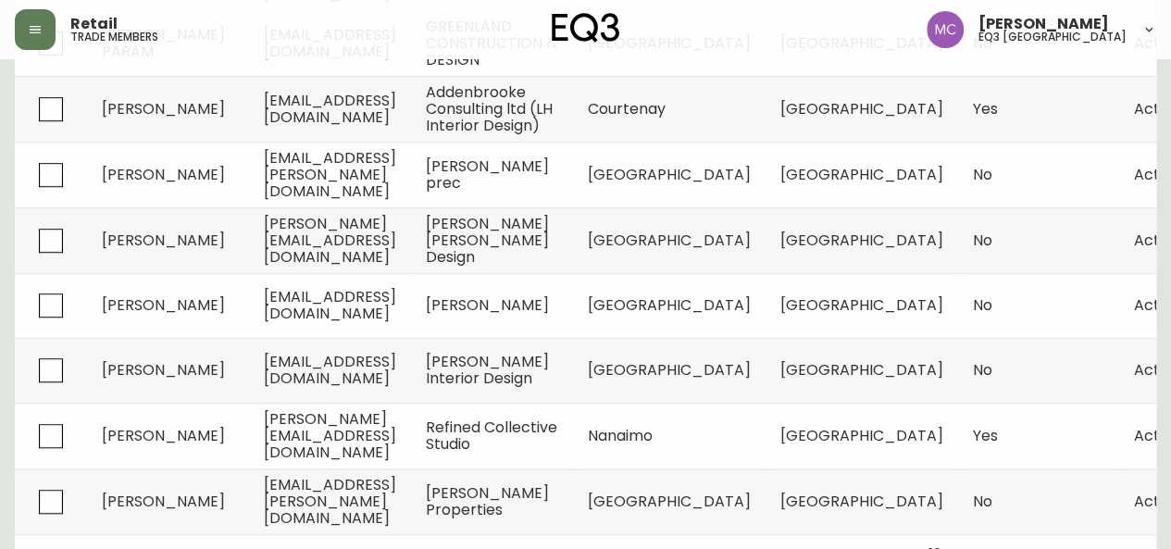
scroll to position [561, 0]
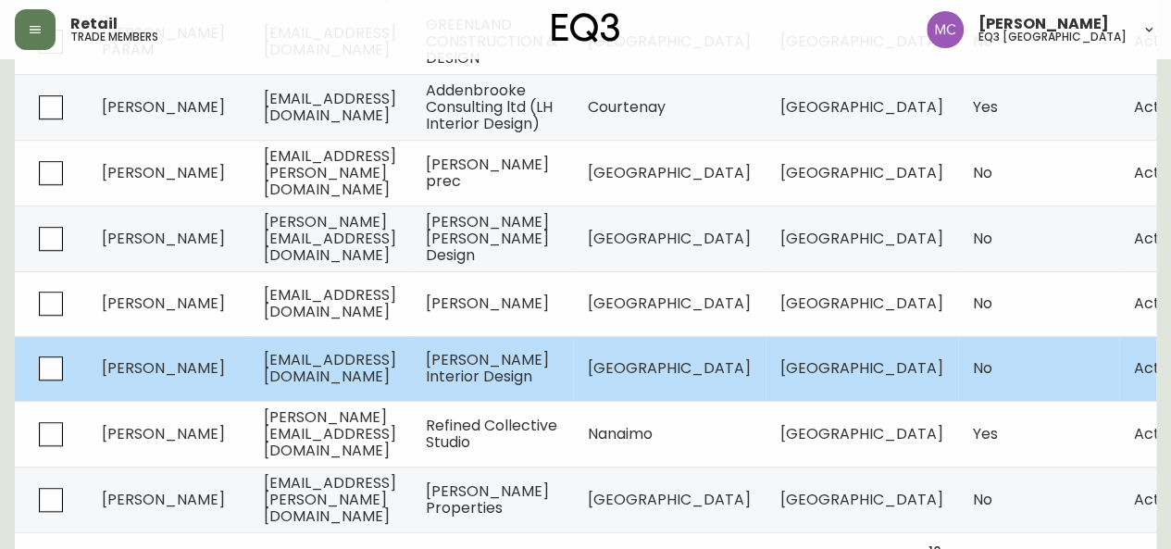
click at [411, 364] on td "[EMAIL_ADDRESS][DOMAIN_NAME]" at bounding box center [330, 368] width 162 height 65
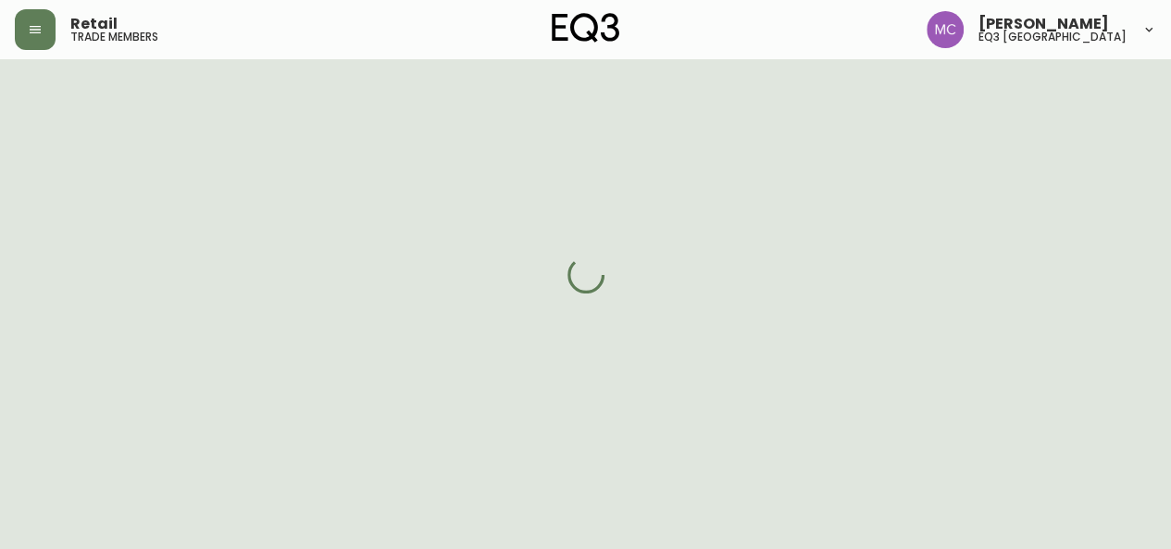
select select "BC"
select select "CA"
select select "CA_EN"
select select "Social Media"
select select "Interior Designer"
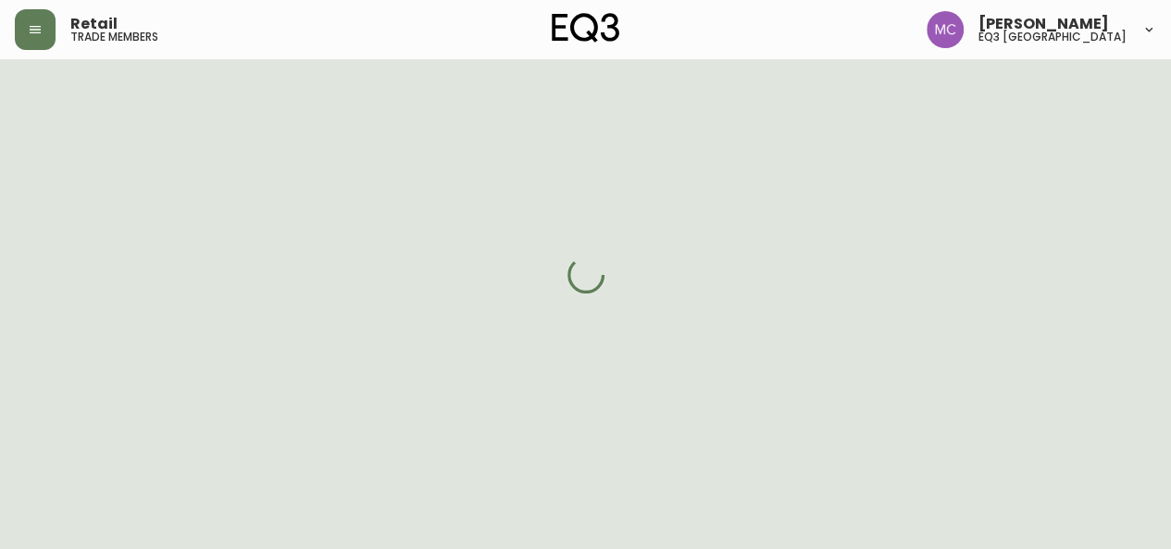
select select "false"
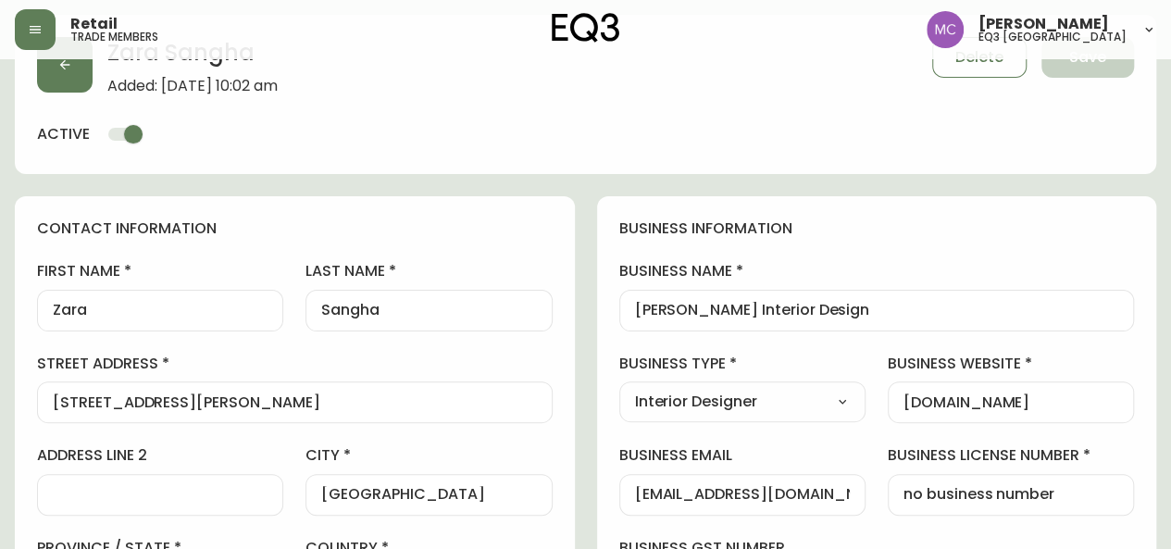
scroll to position [561, 0]
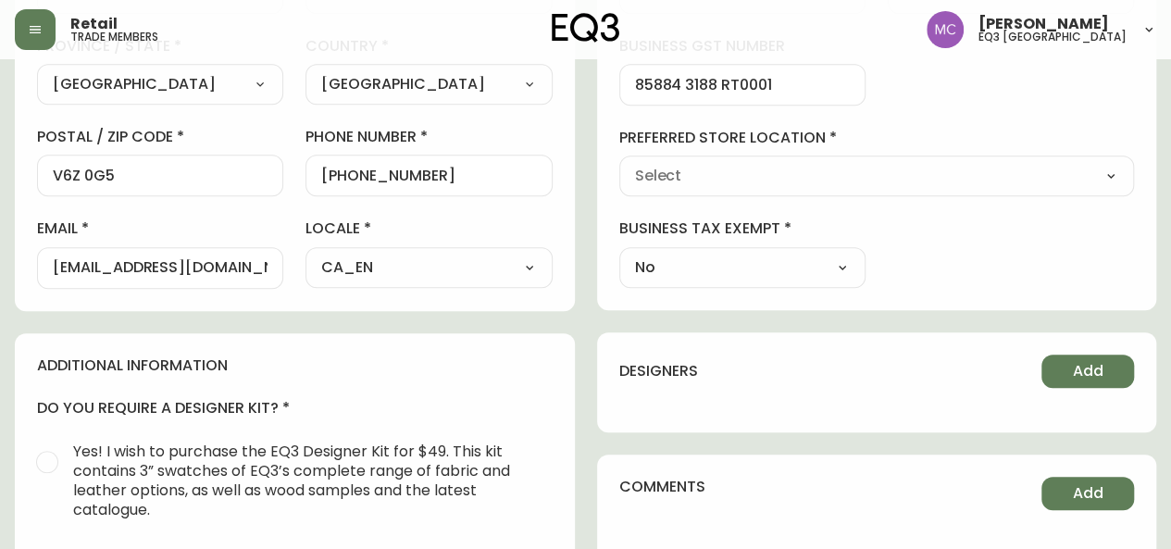
type input "EQ3 [GEOGRAPHIC_DATA]"
select select "cjw10z96p001r6gs00juufhhe"
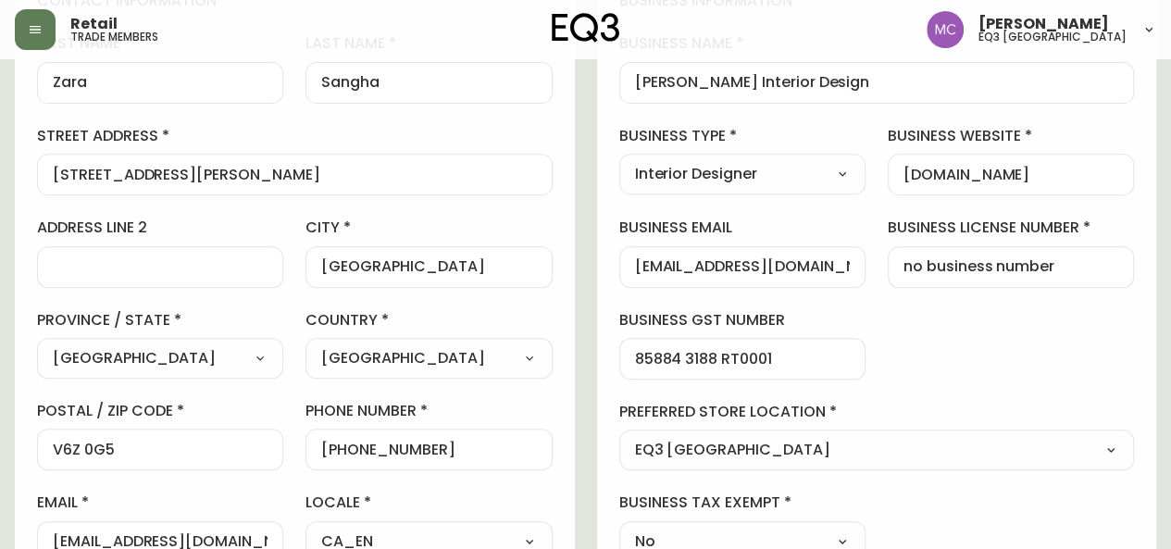
scroll to position [237, 0]
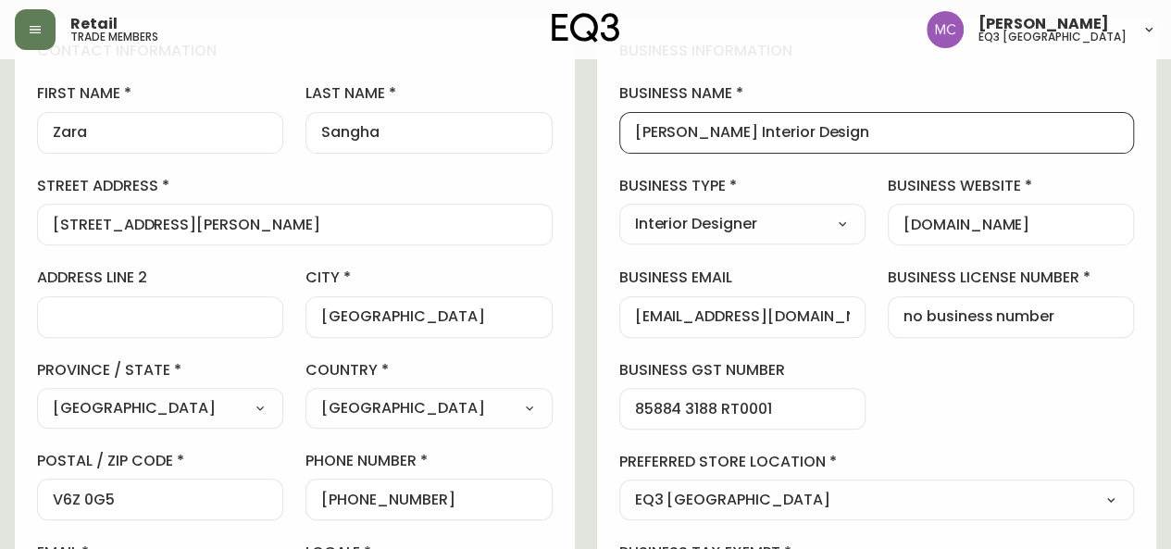
click at [668, 128] on input "[PERSON_NAME] Interior Design" at bounding box center [877, 133] width 484 height 18
drag, startPoint x: 728, startPoint y: 134, endPoint x: 605, endPoint y: 123, distance: 123.7
click at [605, 123] on div "business information business name [PERSON_NAME] Interior Design business type …" at bounding box center [877, 327] width 560 height 616
click at [857, 140] on input "[PERSON_NAME] Interior Design" at bounding box center [877, 133] width 484 height 18
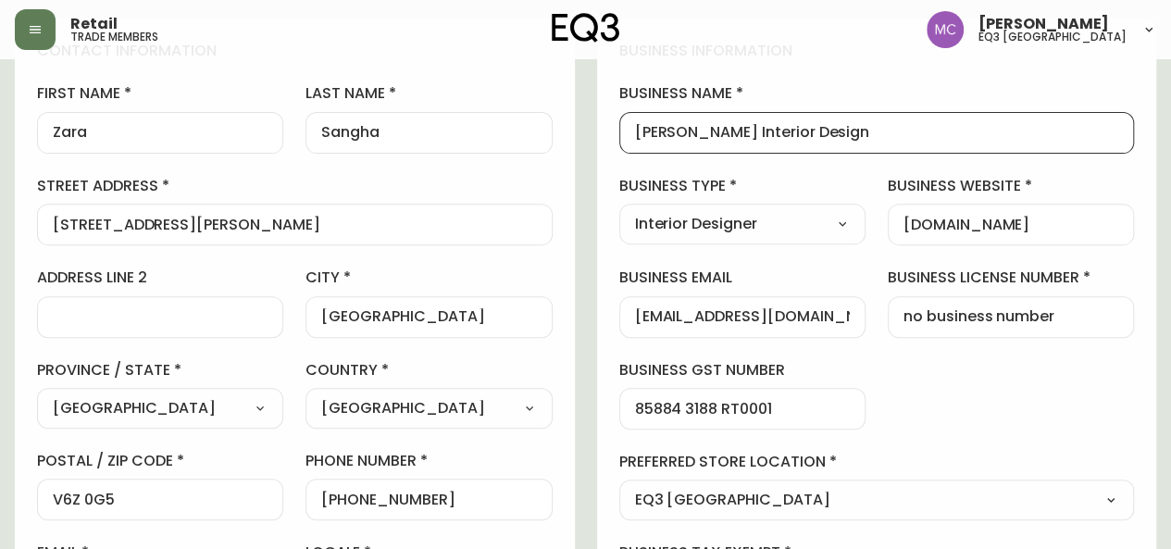
drag, startPoint x: 857, startPoint y: 140, endPoint x: 632, endPoint y: 148, distance: 226.1
click at [632, 148] on div "[PERSON_NAME] Interior Design" at bounding box center [877, 133] width 516 height 42
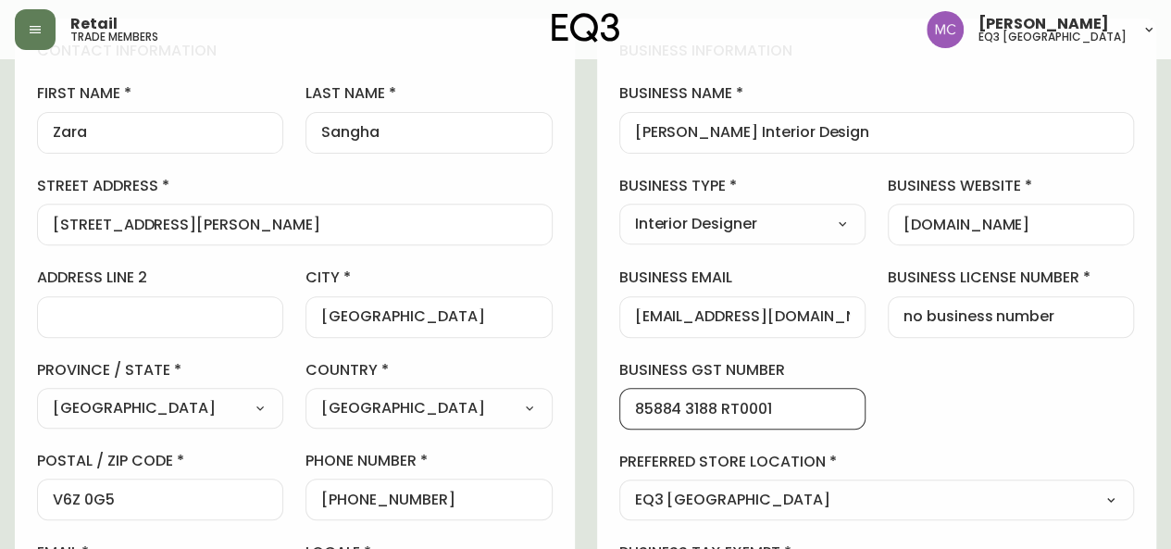
drag, startPoint x: 790, startPoint y: 406, endPoint x: 614, endPoint y: 412, distance: 176.0
click at [614, 412] on div "business information business name [PERSON_NAME] Interior Design business type …" at bounding box center [877, 327] width 560 height 616
click at [1022, 353] on div "business information business name [PERSON_NAME] Interior Design business type …" at bounding box center [877, 327] width 560 height 616
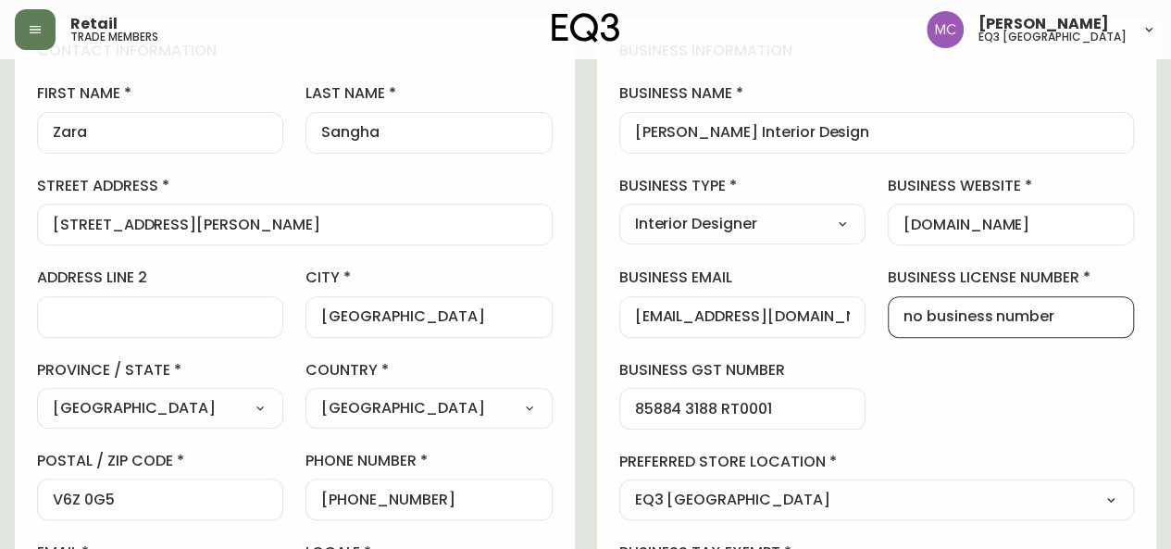
click at [1063, 315] on input "no business number" at bounding box center [1011, 317] width 215 height 18
drag, startPoint x: 1063, startPoint y: 315, endPoint x: 872, endPoint y: 326, distance: 191.1
click at [872, 326] on div "business information business name [PERSON_NAME] Interior Design business type …" at bounding box center [877, 327] width 560 height 616
paste input "85884 3188 RT0001"
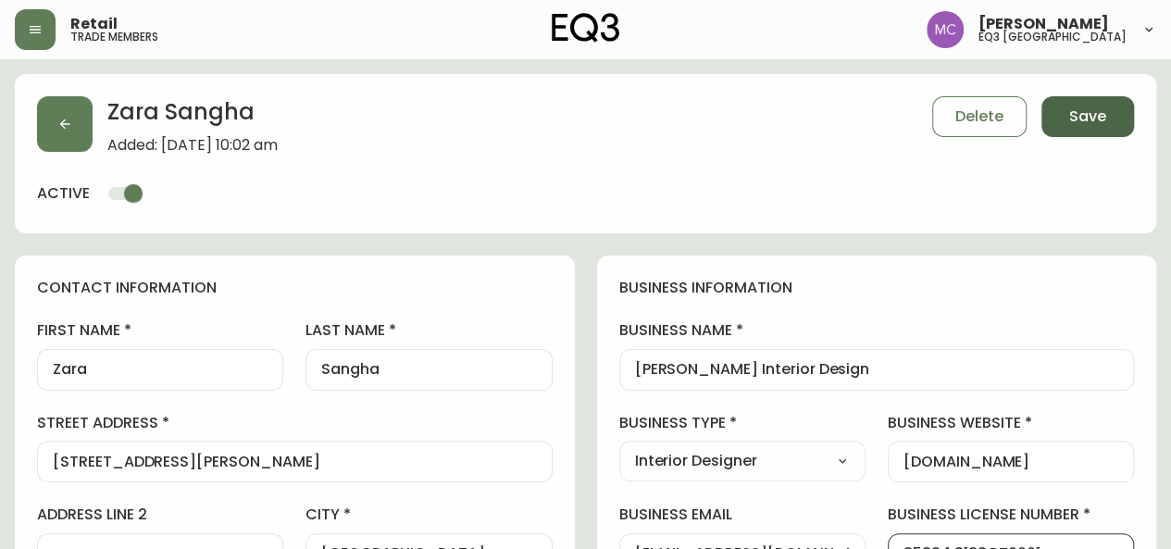
type input "85884 3188 RT0001"
click at [1099, 118] on span "Save" at bounding box center [1087, 116] width 37 height 20
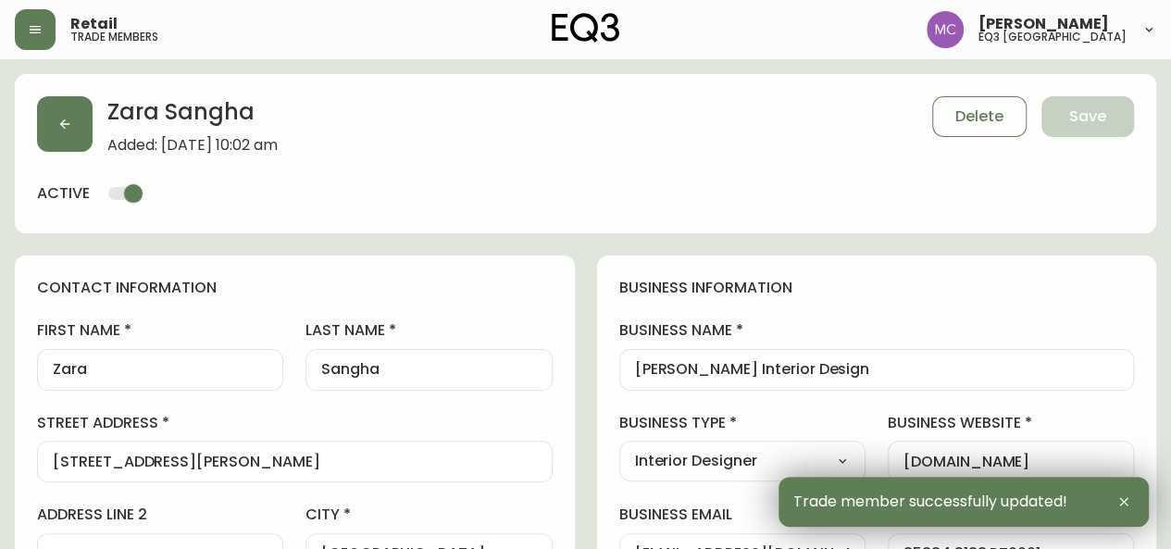
click at [1004, 465] on input "[DOMAIN_NAME]" at bounding box center [1011, 462] width 215 height 18
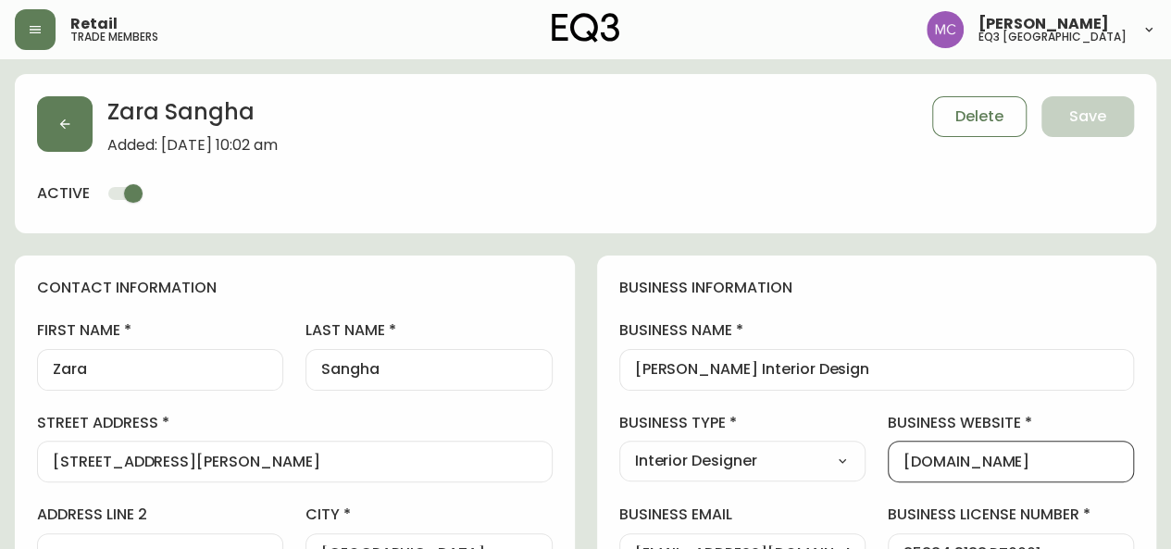
drag, startPoint x: 1065, startPoint y: 464, endPoint x: 882, endPoint y: 442, distance: 183.8
click at [70, 127] on icon "button" at bounding box center [64, 124] width 15 height 15
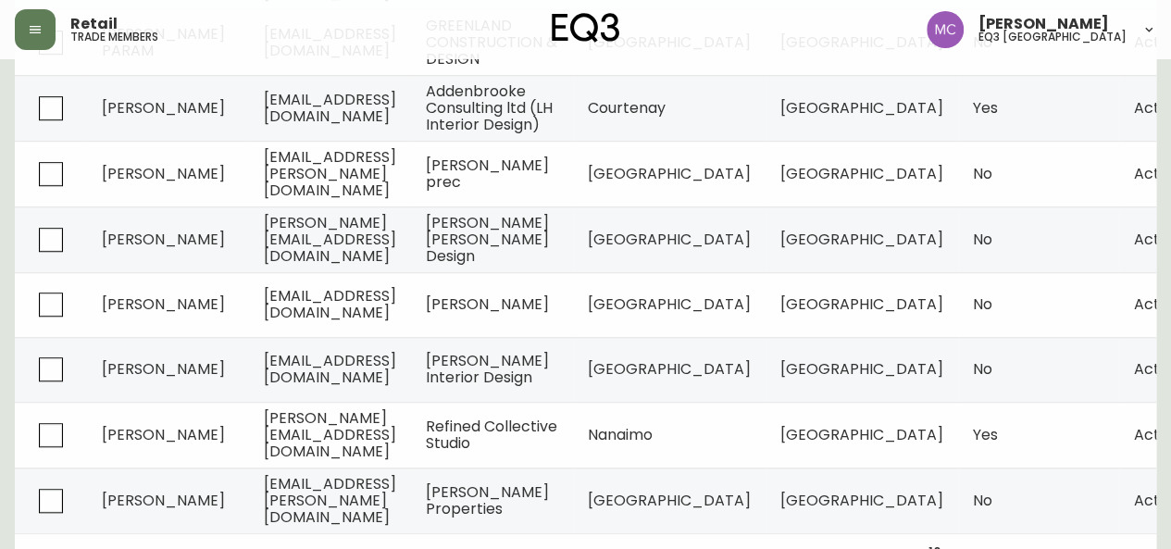
scroll to position [593, 0]
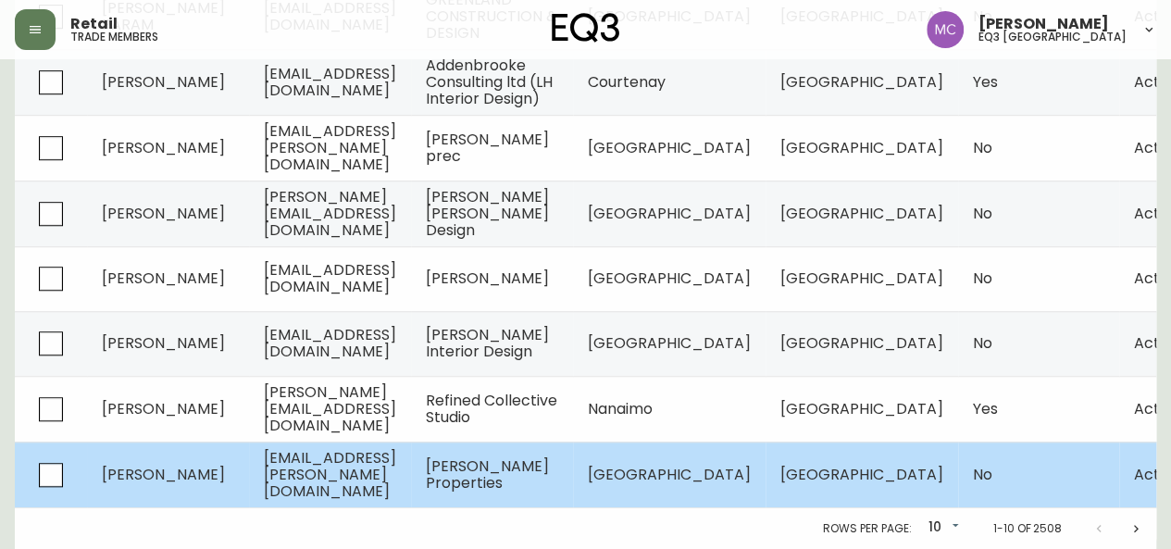
click at [549, 459] on span "[PERSON_NAME] Properties" at bounding box center [487, 475] width 123 height 38
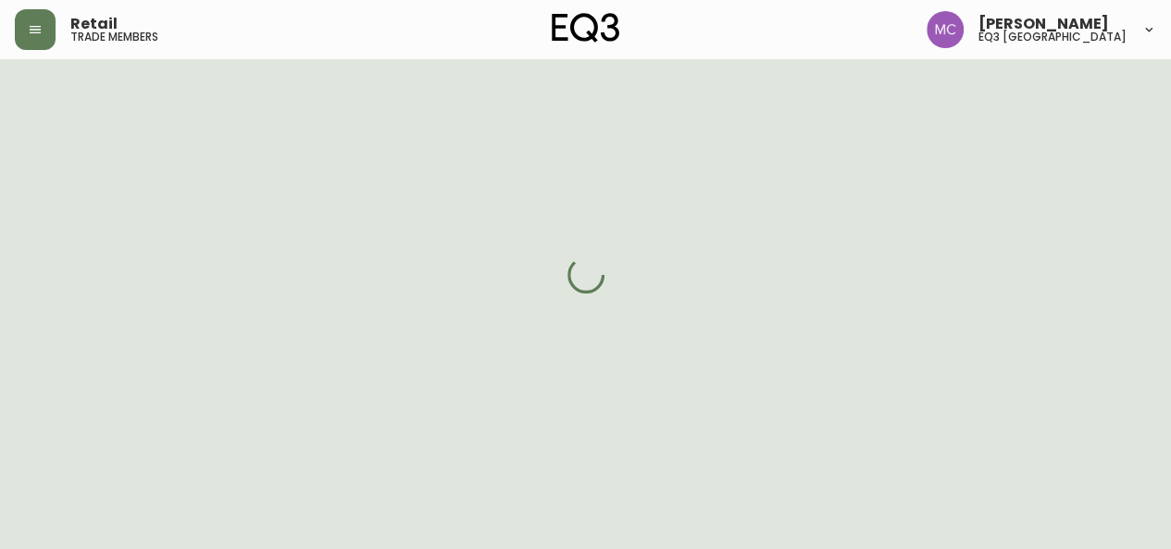
select select "BC"
select select "CA"
select select "CA_EN"
select select "Other"
select select "Contractor"
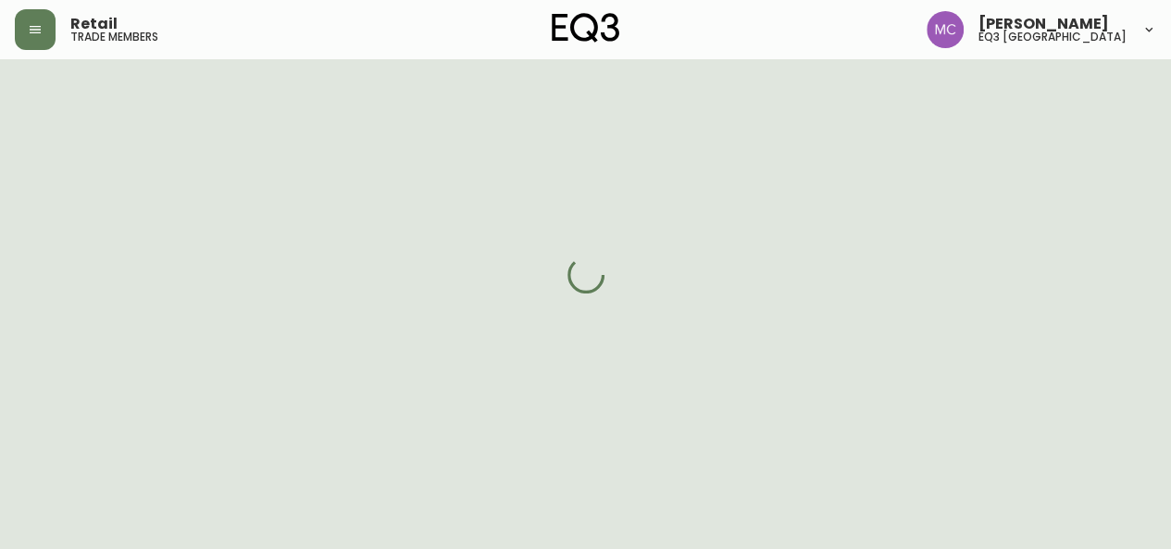
select select "false"
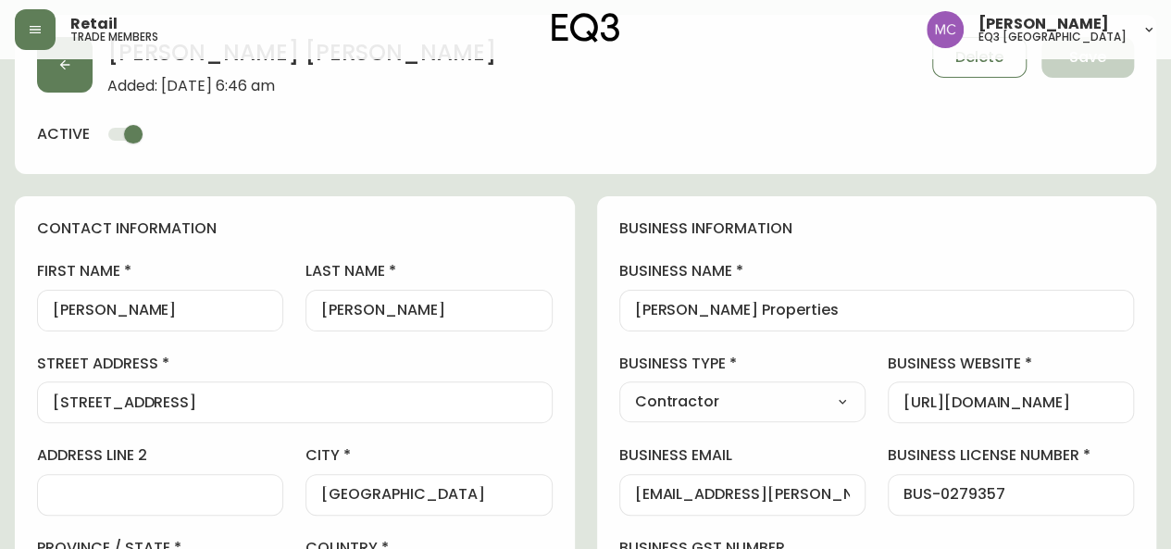
scroll to position [593, 0]
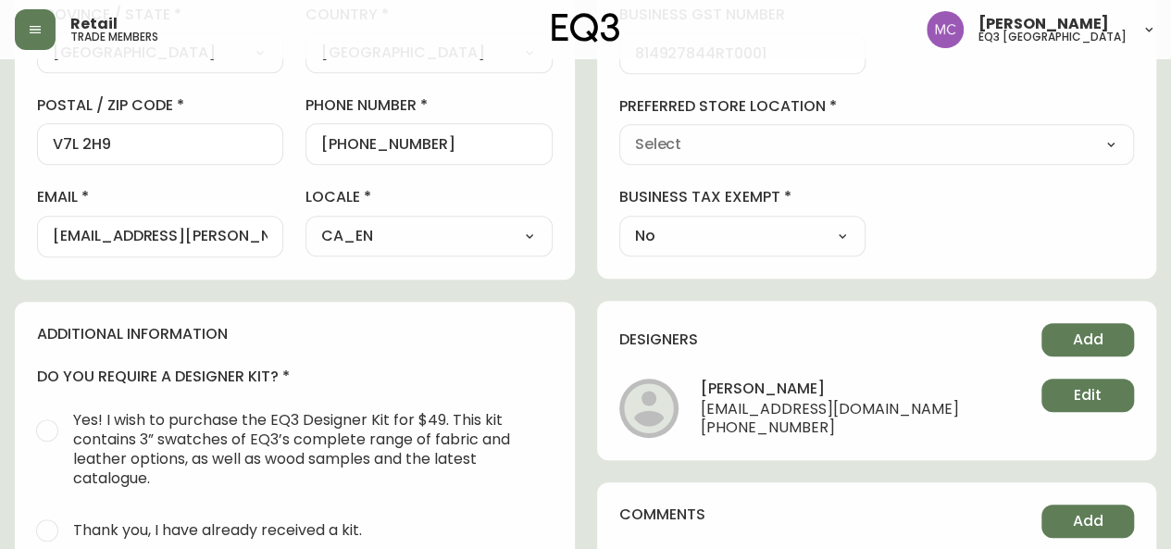
type input "EQ3 [GEOGRAPHIC_DATA]"
select select "cjw10z96p001r6gs00juufhhe"
drag, startPoint x: 844, startPoint y: 386, endPoint x: 763, endPoint y: 379, distance: 80.9
click at [763, 379] on h4 "[PERSON_NAME]" at bounding box center [830, 390] width 258 height 22
copy h4 "[PERSON_NAME]"
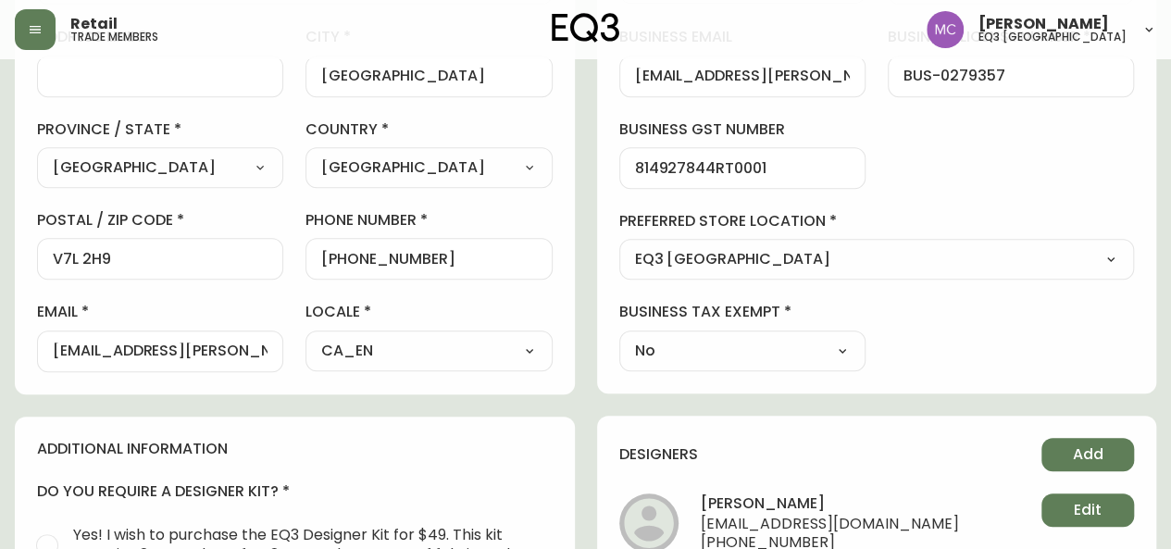
scroll to position [424, 0]
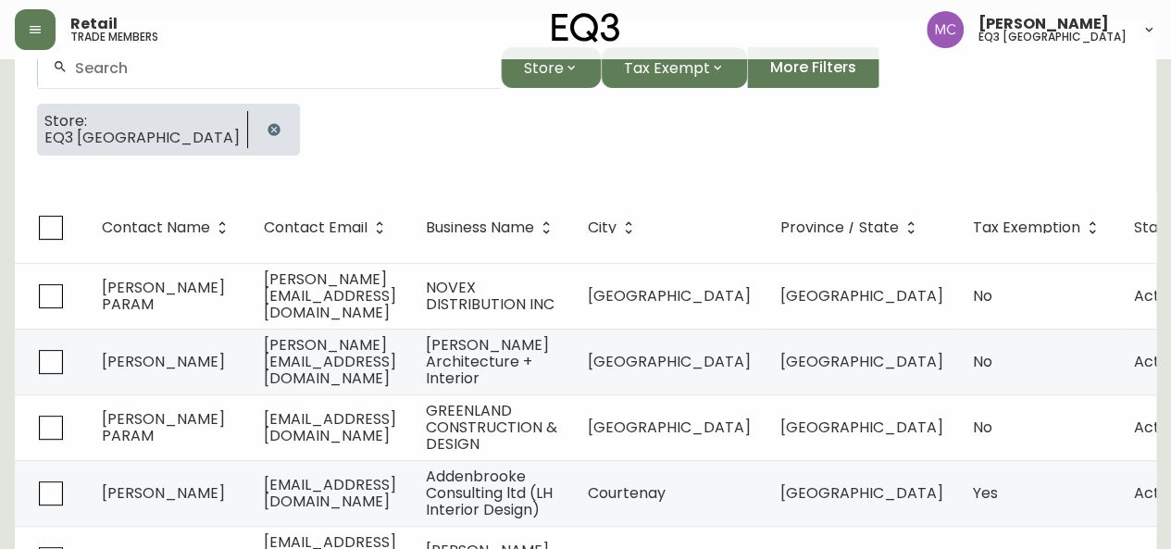
scroll to position [180, 0]
